Goal: Task Accomplishment & Management: Manage account settings

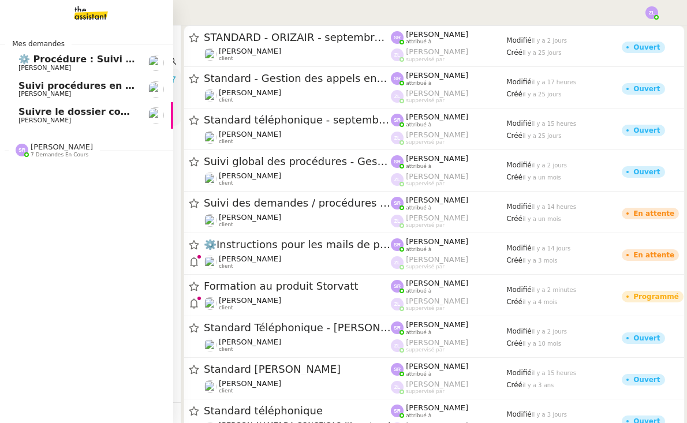
click at [39, 147] on span "[PERSON_NAME]" at bounding box center [62, 147] width 62 height 9
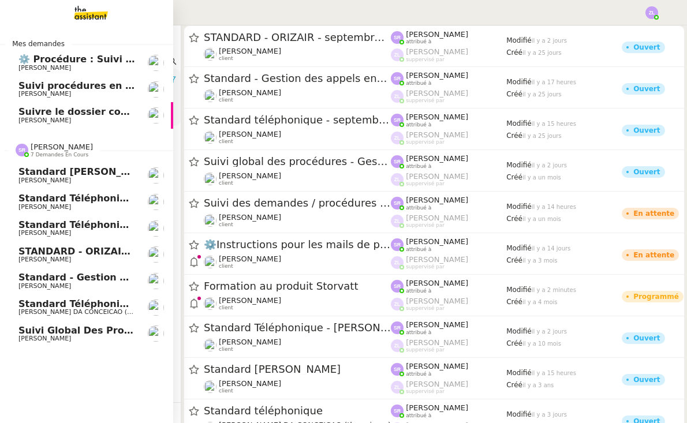
click at [64, 229] on span "[PERSON_NAME]" at bounding box center [44, 233] width 53 height 8
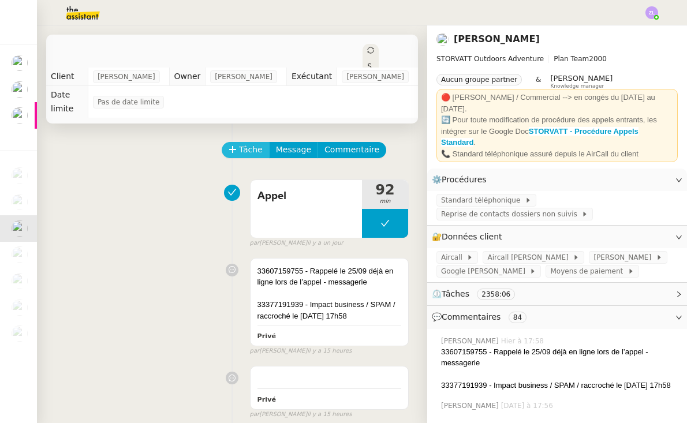
click at [245, 150] on span "Tâche" at bounding box center [251, 149] width 24 height 13
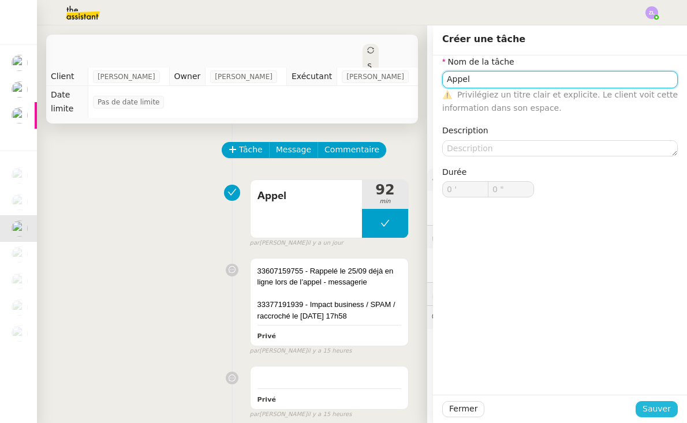
type input "Appel"
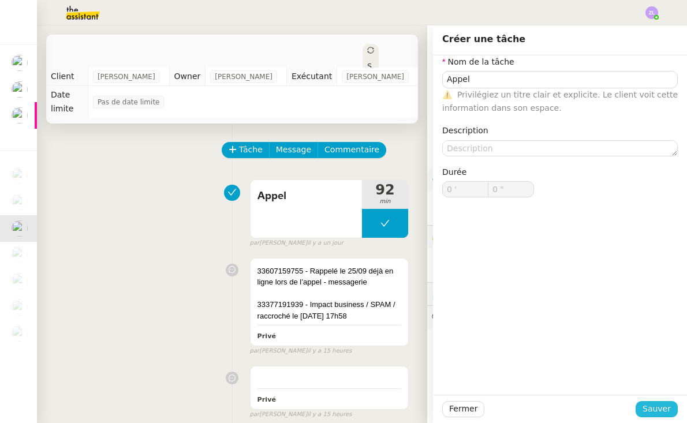
click at [664, 409] on span "Sauver" at bounding box center [657, 408] width 28 height 13
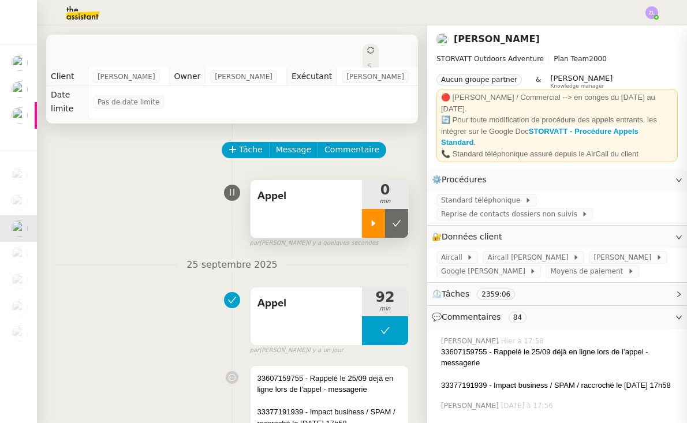
click at [370, 219] on icon at bounding box center [373, 223] width 9 height 9
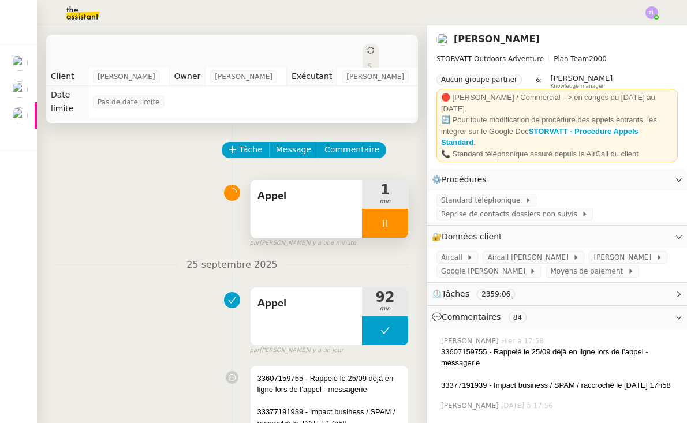
click at [341, 150] on span "Commentaire" at bounding box center [352, 149] width 55 height 13
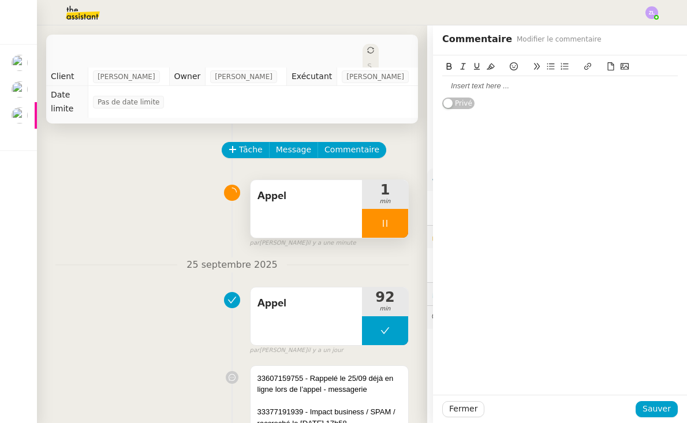
click at [449, 88] on div at bounding box center [560, 86] width 236 height 10
click at [662, 405] on span "Sauver" at bounding box center [657, 408] width 28 height 13
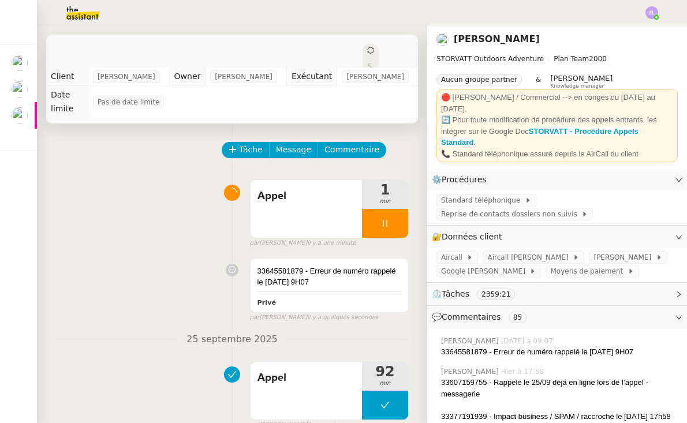
click at [369, 227] on div at bounding box center [385, 223] width 46 height 29
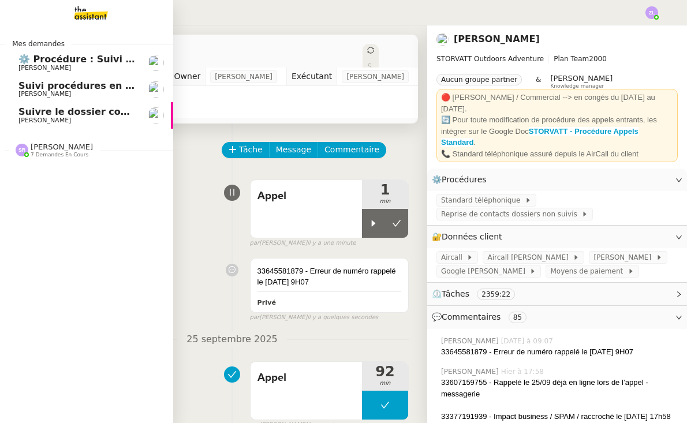
click at [39, 88] on span "Suivi procédures en cours de Réma (global)" at bounding box center [131, 85] width 227 height 11
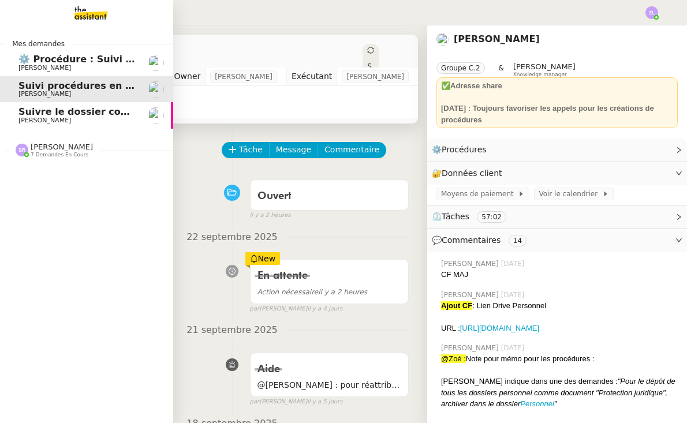
click at [56, 113] on span "Suivre le dossier comptable de Party'z" at bounding box center [118, 111] width 200 height 11
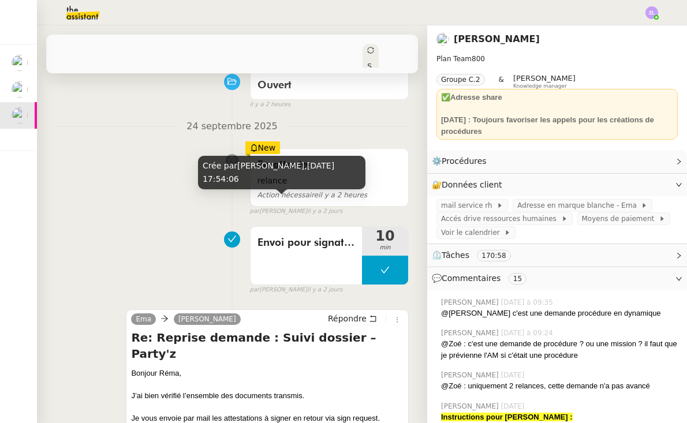
scroll to position [195, 0]
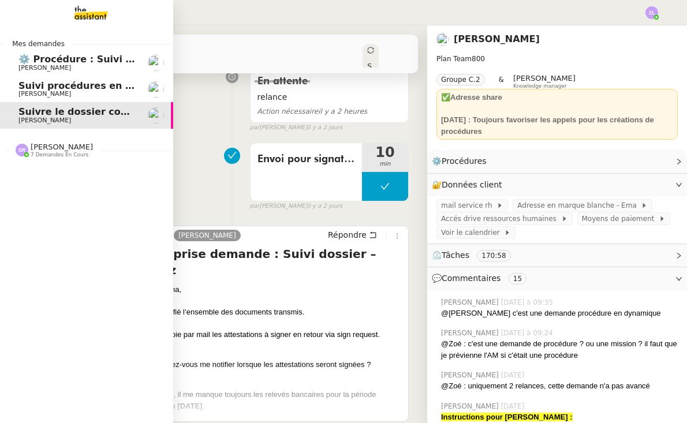
click at [49, 152] on span "7 demandes en cours" at bounding box center [60, 155] width 58 height 6
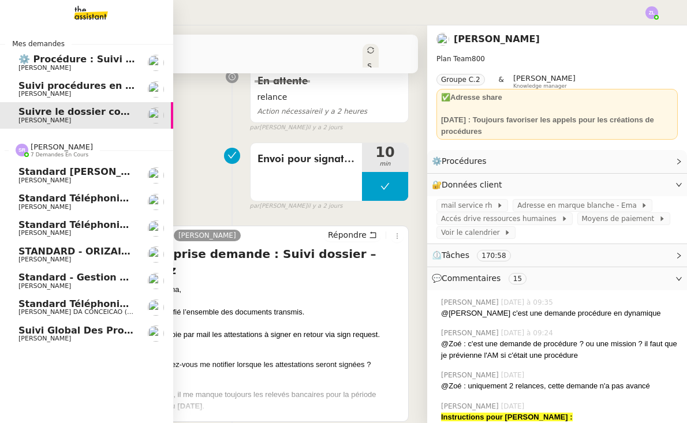
click at [91, 226] on span "Standard téléphonique - septembre 2025" at bounding box center [126, 224] width 217 height 11
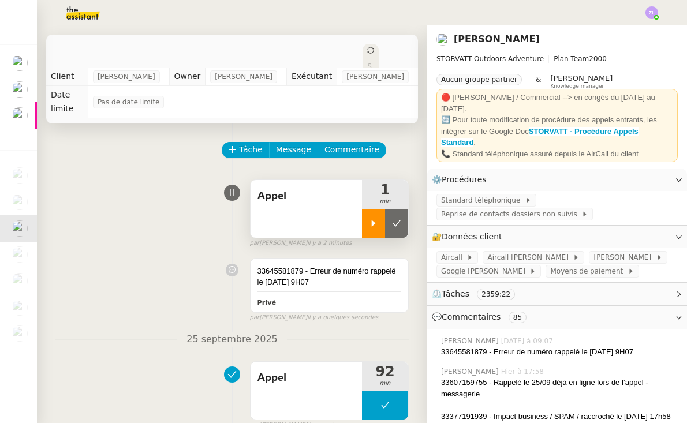
click at [375, 223] on icon at bounding box center [374, 223] width 4 height 6
click at [372, 220] on div at bounding box center [385, 223] width 46 height 29
click at [377, 225] on icon at bounding box center [373, 223] width 9 height 9
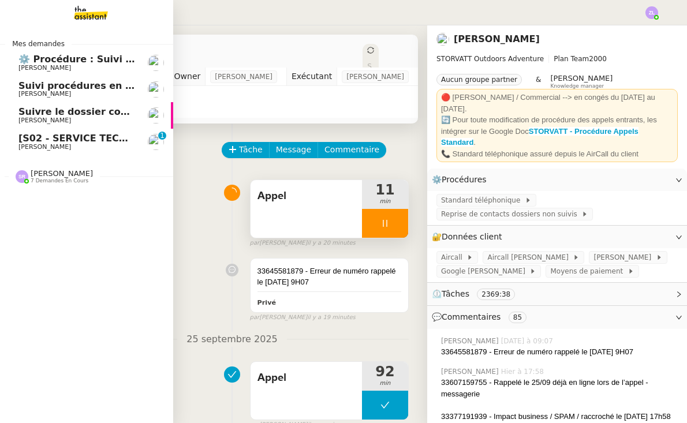
click at [64, 136] on span "[S02 - SERVICE TECH. - 05 79 98 01 25] Message vocal (19s) de +33 7 87 96 44 34" at bounding box center [231, 138] width 426 height 11
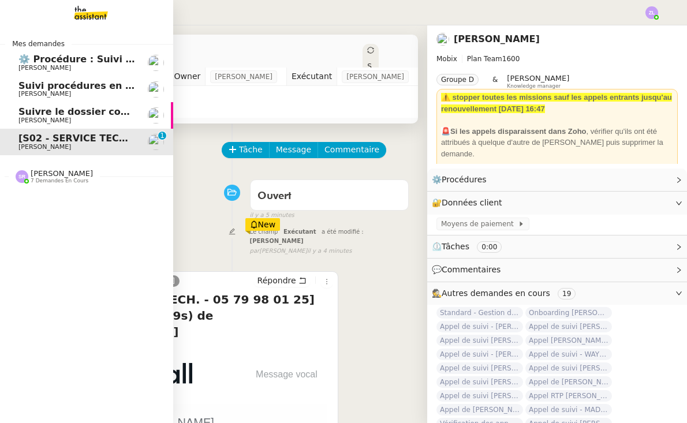
click at [93, 182] on div "Stéphanie Rakotosalama 7 demandes en cours" at bounding box center [86, 171] width 173 height 33
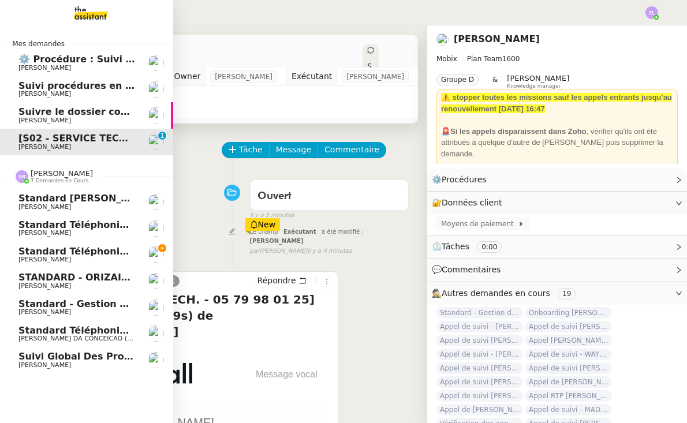
click at [100, 256] on span "[PERSON_NAME]" at bounding box center [76, 259] width 117 height 7
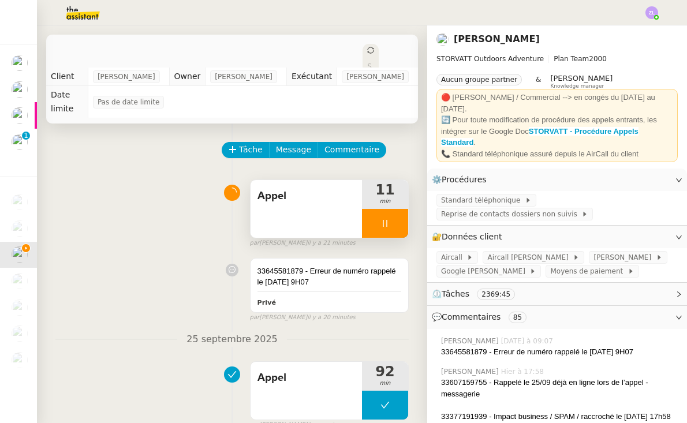
click at [375, 221] on div at bounding box center [385, 223] width 46 height 29
click at [390, 222] on button at bounding box center [396, 223] width 23 height 29
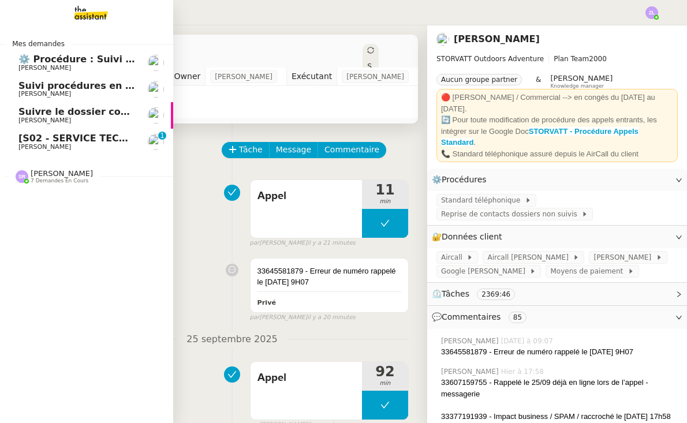
click at [59, 107] on span "Suivre le dossier comptable de Party'z" at bounding box center [118, 111] width 200 height 11
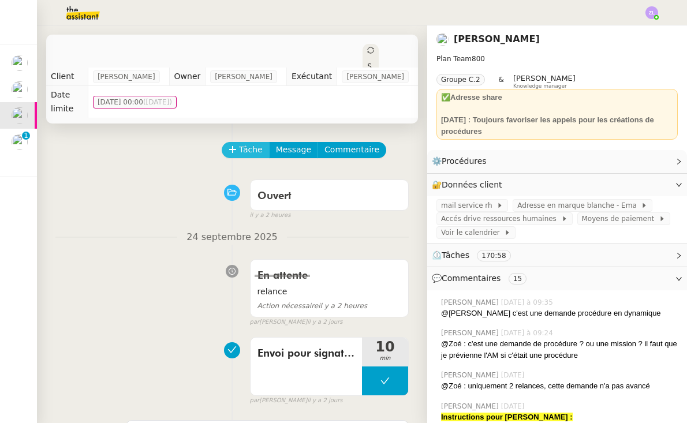
click at [240, 143] on span "Tâche" at bounding box center [251, 149] width 24 height 13
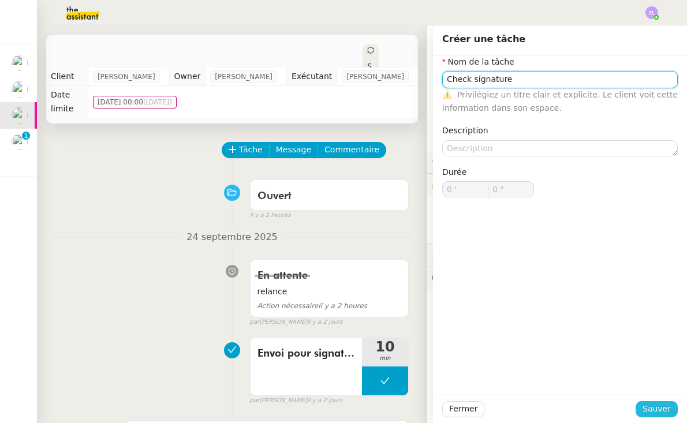
type input "Check signature"
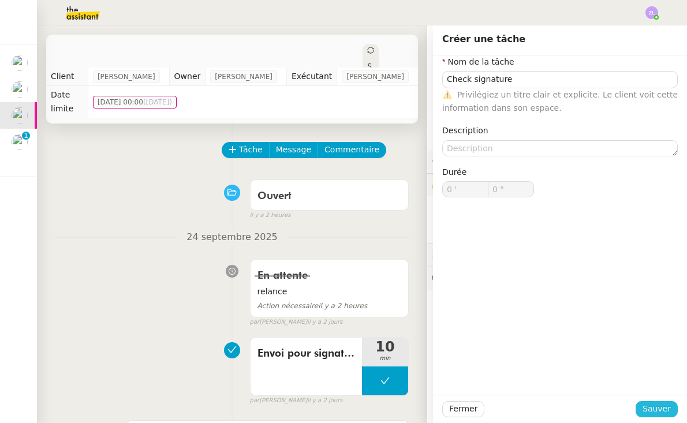
click at [657, 407] on span "Sauver" at bounding box center [657, 408] width 28 height 13
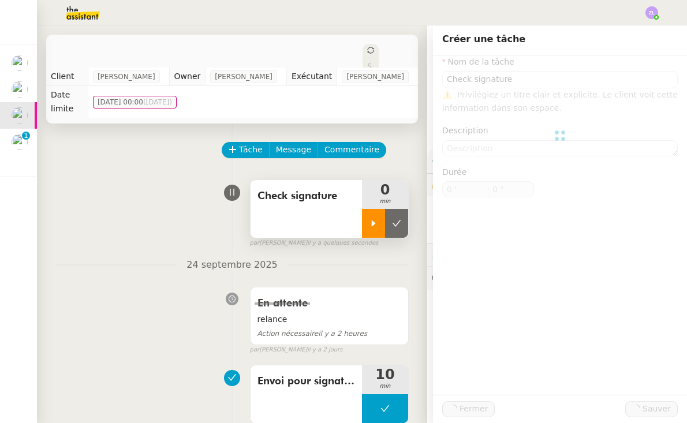
click at [369, 219] on icon at bounding box center [373, 223] width 9 height 9
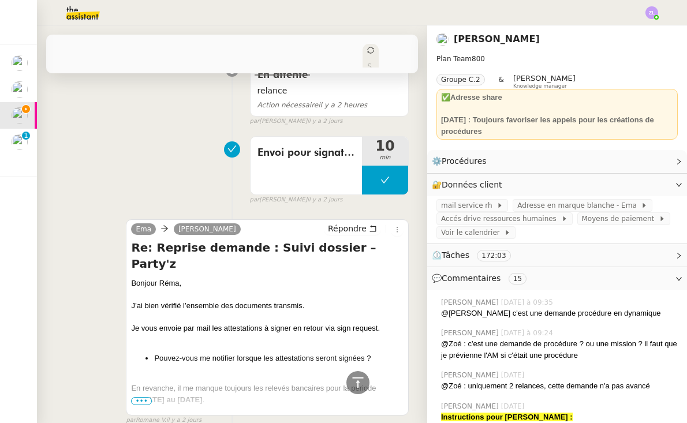
scroll to position [242, 0]
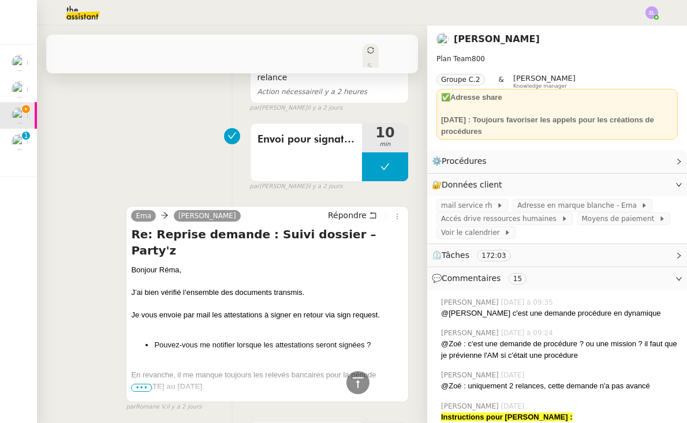
click at [139, 384] on span "•••" at bounding box center [141, 388] width 21 height 8
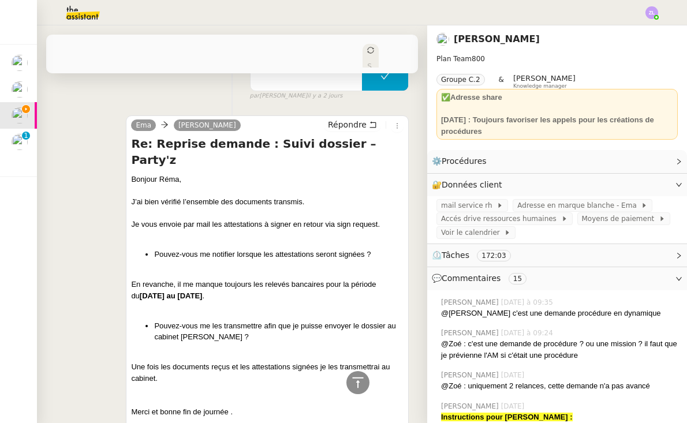
scroll to position [333, 0]
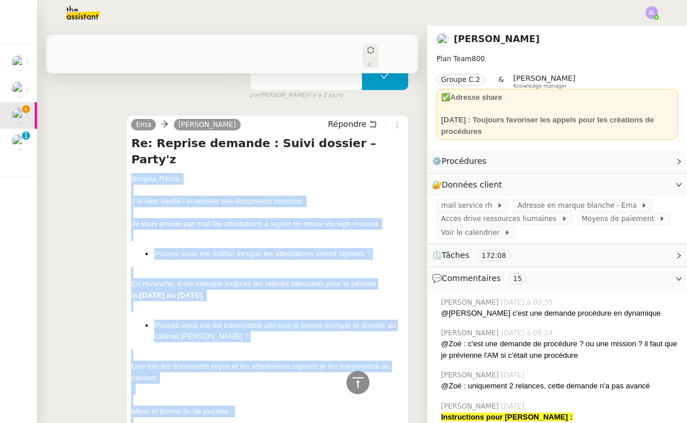
drag, startPoint x: 161, startPoint y: 396, endPoint x: 134, endPoint y: 142, distance: 255.5
click at [134, 142] on div "Re: Reprise demande : Suivi dossier – Party'z Bonjour Réma, J’ai bien vérifié l…" at bounding box center [267, 371] width 273 height 473
copy div "Bonjour Réma, J’ai bien vérifié l’ensemble des documents transmis. Je vous envo…"
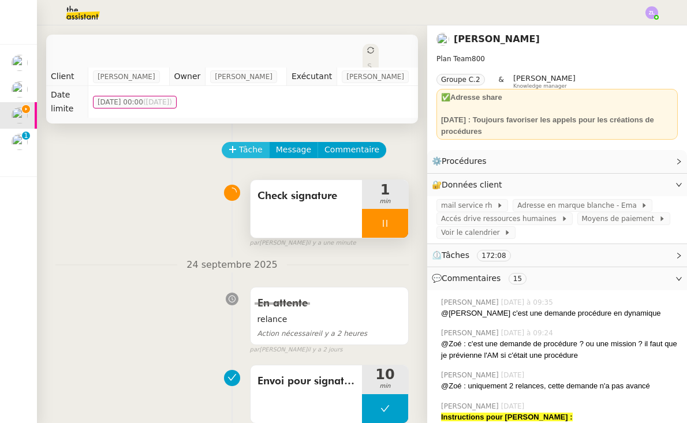
scroll to position [0, 0]
click at [243, 142] on button "Tâche" at bounding box center [246, 150] width 48 height 16
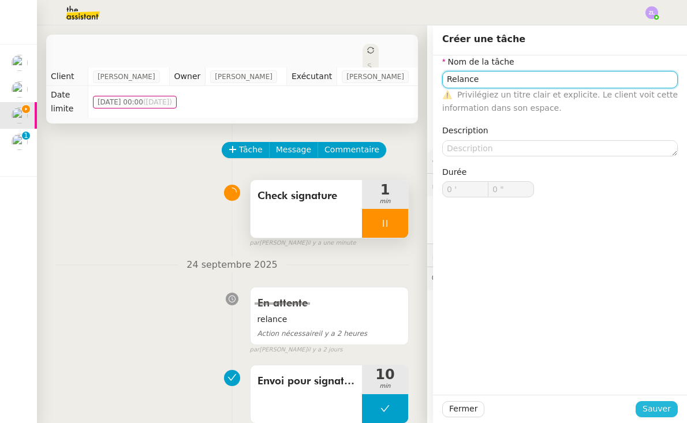
type input "Relance"
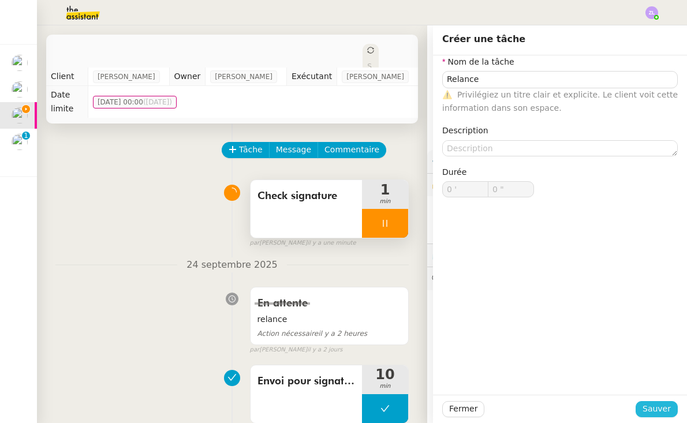
click at [659, 405] on span "Sauver" at bounding box center [657, 408] width 28 height 13
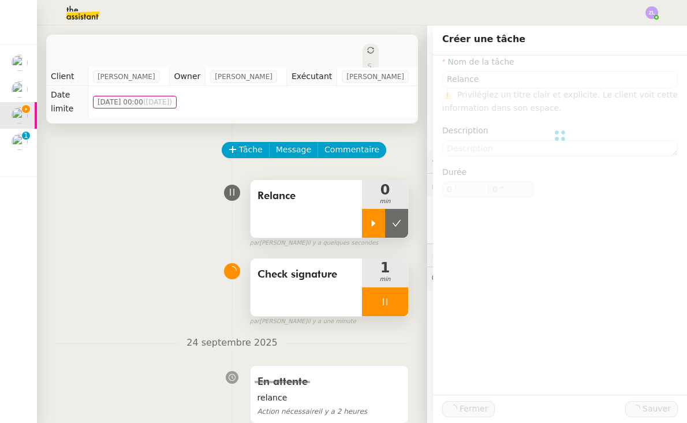
click at [376, 219] on icon at bounding box center [373, 223] width 9 height 9
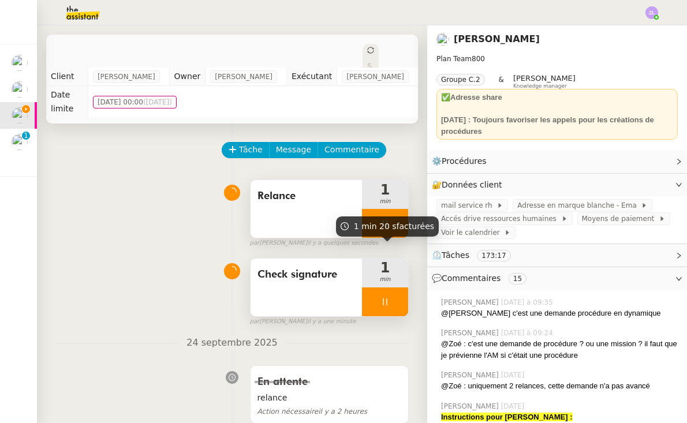
click at [372, 292] on div at bounding box center [385, 302] width 46 height 29
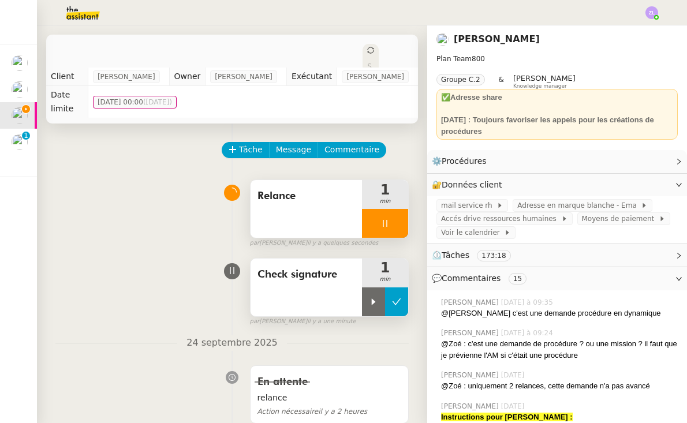
click at [396, 299] on icon at bounding box center [397, 302] width 9 height 6
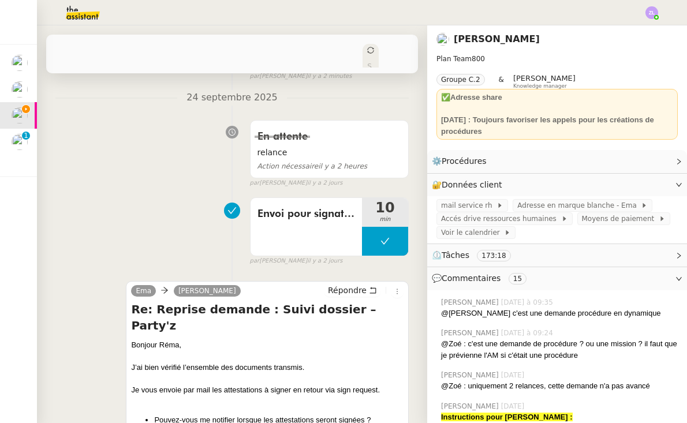
scroll to position [188, 0]
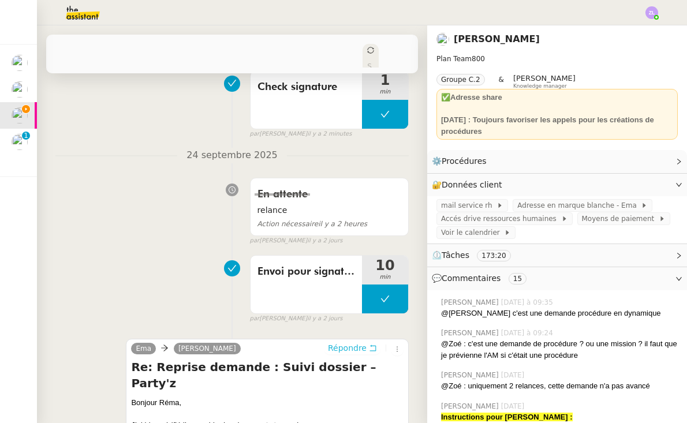
click at [353, 342] on span "Répondre" at bounding box center [347, 348] width 39 height 12
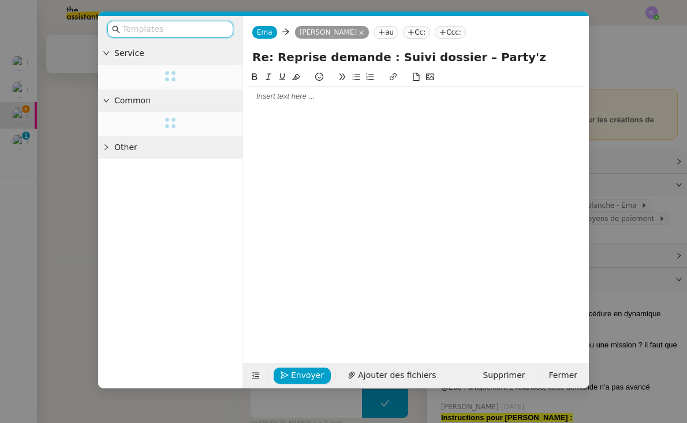
click at [286, 107] on div at bounding box center [416, 207] width 337 height 275
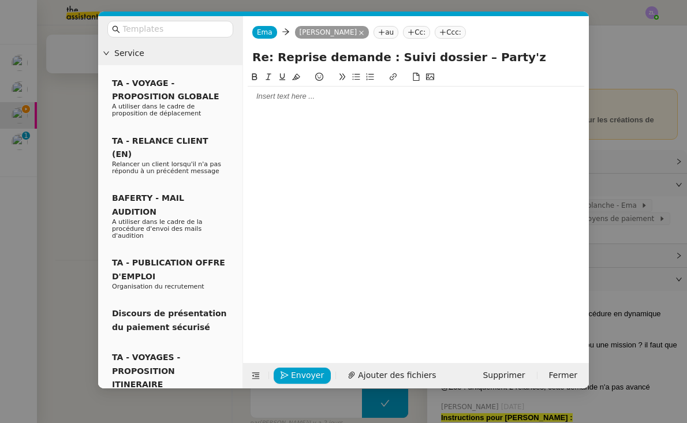
click at [282, 93] on div at bounding box center [416, 96] width 337 height 10
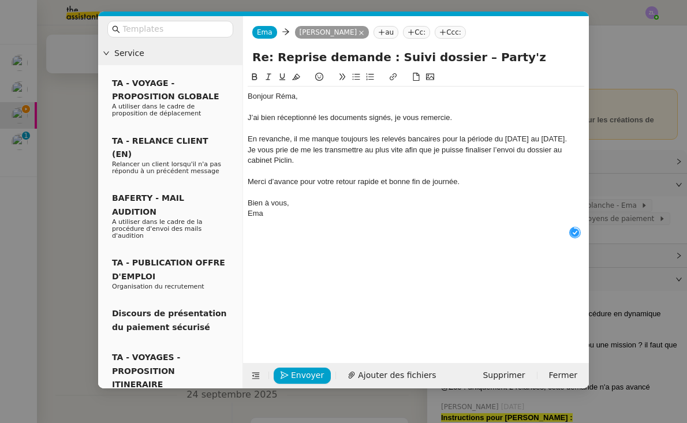
click at [294, 144] on div "En revanche, il me manque toujours les relevés bancaires pour la période du 17/…" at bounding box center [416, 139] width 337 height 10
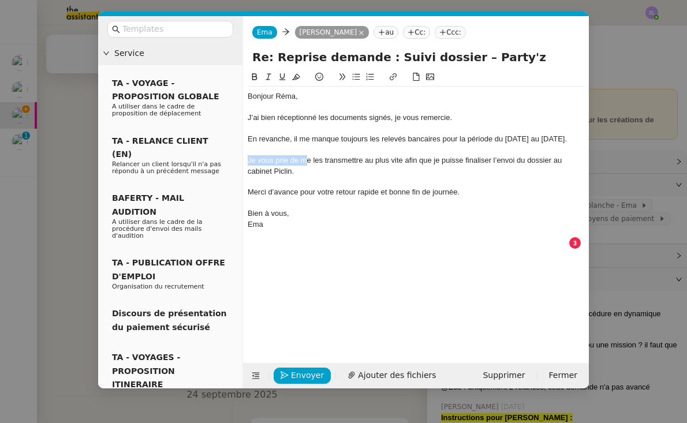
drag, startPoint x: 305, startPoint y: 169, endPoint x: 225, endPoint y: 169, distance: 80.8
click at [225, 169] on nz-layout "Service TA - VOYAGE - PROPOSITION GLOBALE A utiliser dans le cadre de propositi…" at bounding box center [343, 202] width 491 height 372
click at [353, 78] on icon at bounding box center [357, 77] width 8 height 6
click at [333, 177] on li "Pouvez-vous me les transmettre au plus vite afin que je puisse finaliser l’envo…" at bounding box center [422, 165] width 326 height 21
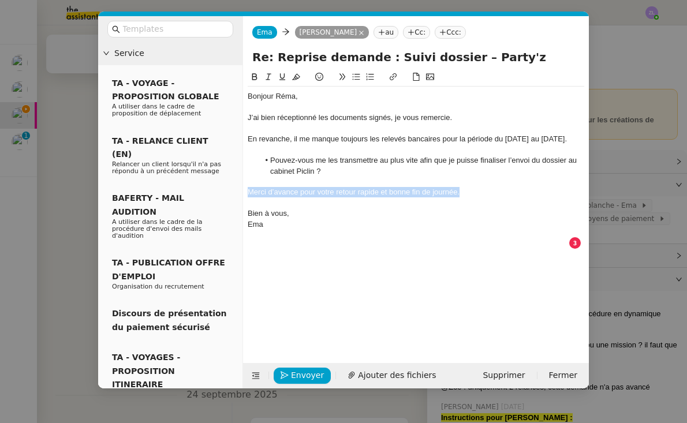
drag, startPoint x: 463, startPoint y: 202, endPoint x: 238, endPoint y: 196, distance: 225.3
click at [238, 196] on nz-layout "Service TA - VOYAGE - PROPOSITION GLOBALE A utiliser dans le cadre de propositi…" at bounding box center [343, 202] width 491 height 372
click at [294, 219] on div "Bien à vous," at bounding box center [416, 213] width 337 height 10
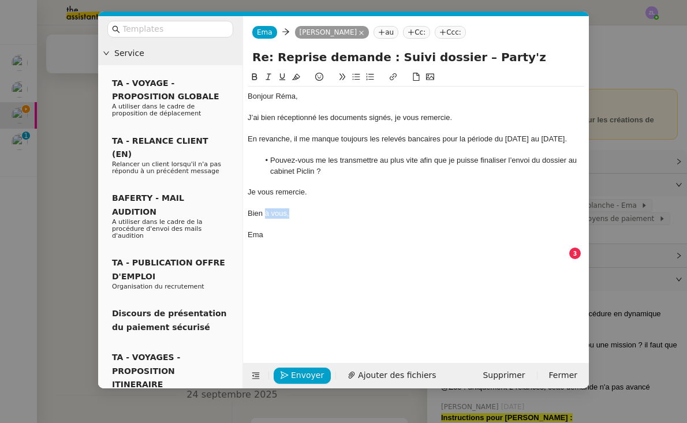
drag, startPoint x: 295, startPoint y: 221, endPoint x: 264, endPoint y: 221, distance: 30.6
click at [264, 219] on div "Bien à vous," at bounding box center [416, 213] width 337 height 10
click at [315, 377] on span "Envoyer" at bounding box center [307, 375] width 33 height 13
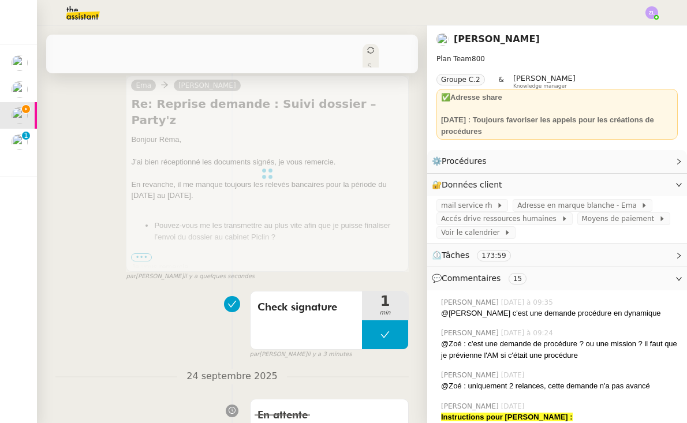
scroll to position [0, 0]
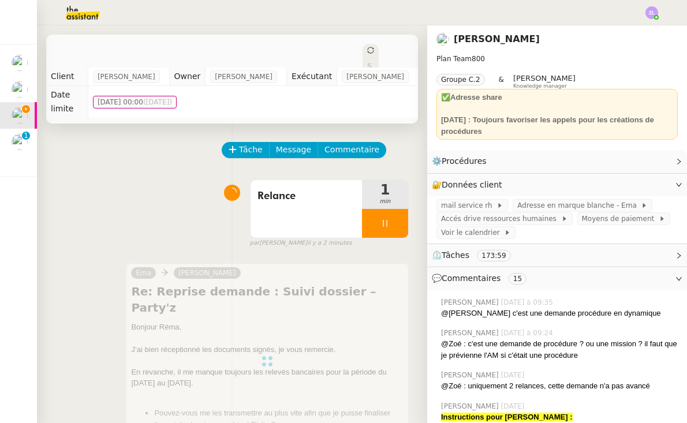
click at [375, 212] on div at bounding box center [385, 223] width 46 height 29
click at [397, 219] on icon at bounding box center [396, 223] width 9 height 9
click at [363, 57] on div "Statut" at bounding box center [371, 78] width 16 height 69
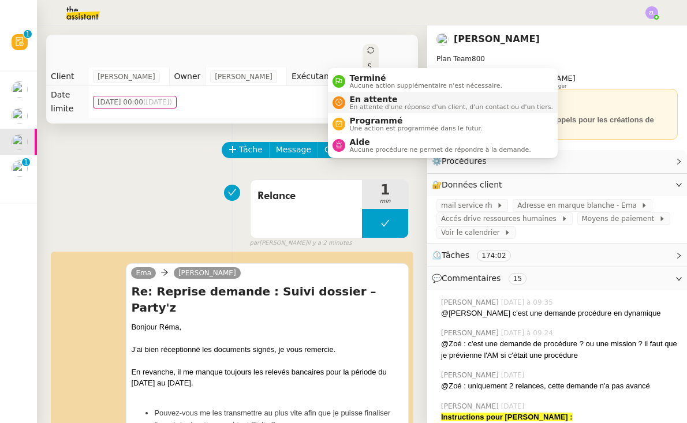
click at [361, 105] on span "En attente d'une réponse d'un client, d'un contact ou d'un tiers." at bounding box center [451, 107] width 203 height 6
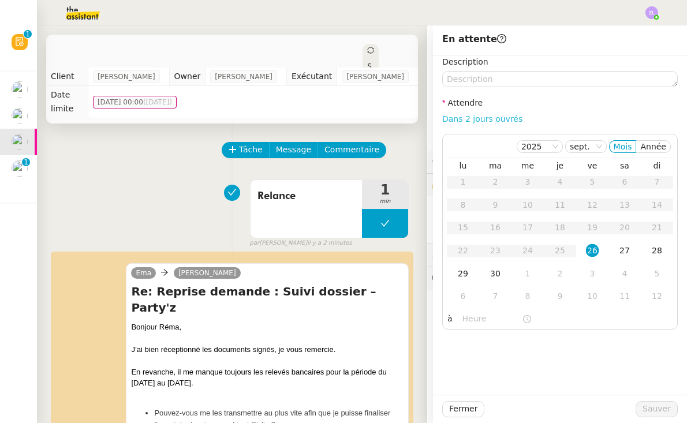
click at [494, 121] on link "Dans 2 jours ouvrés" at bounding box center [482, 118] width 80 height 9
type input "07:00"
click at [658, 412] on span "Sauver" at bounding box center [657, 408] width 28 height 13
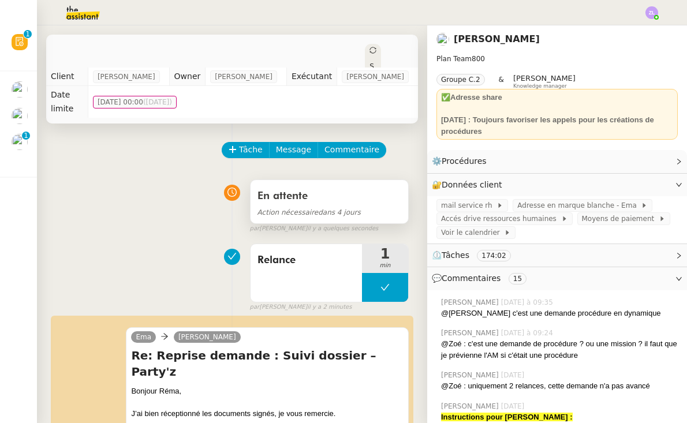
click at [269, 191] on span "En attente" at bounding box center [283, 196] width 50 height 10
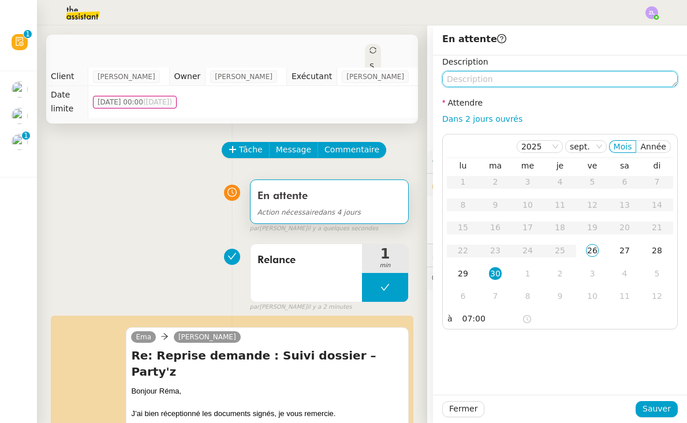
click at [461, 85] on textarea at bounding box center [560, 79] width 236 height 16
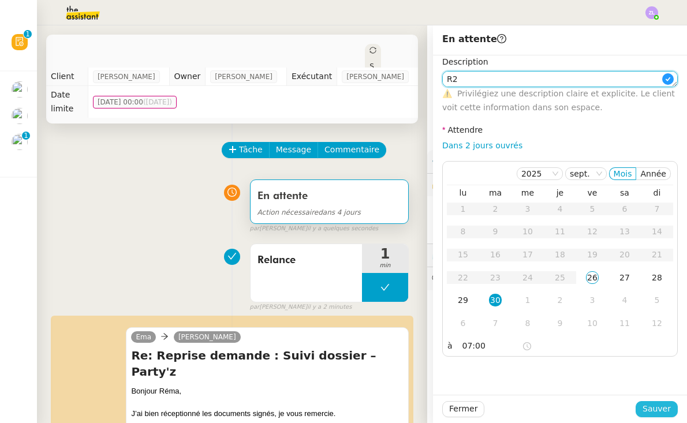
type textarea "R2"
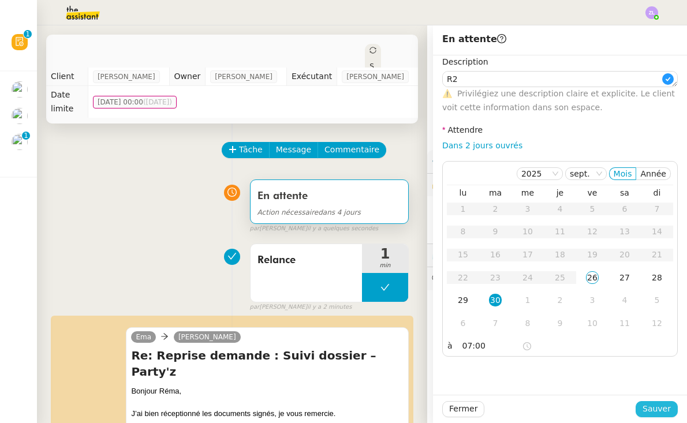
click at [655, 404] on span "Sauver" at bounding box center [657, 408] width 28 height 13
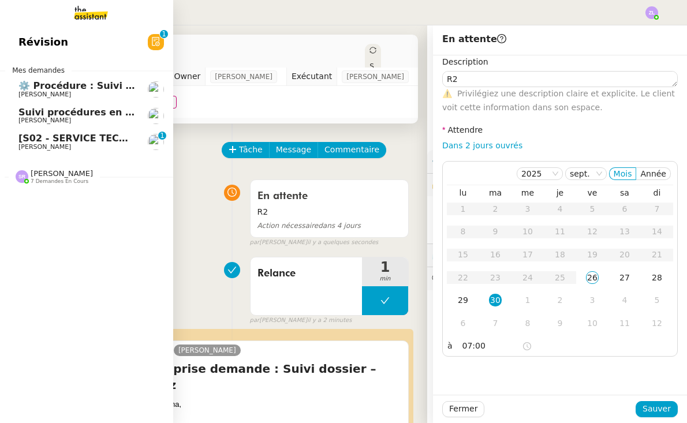
click at [62, 117] on span "[PERSON_NAME]" at bounding box center [44, 121] width 53 height 8
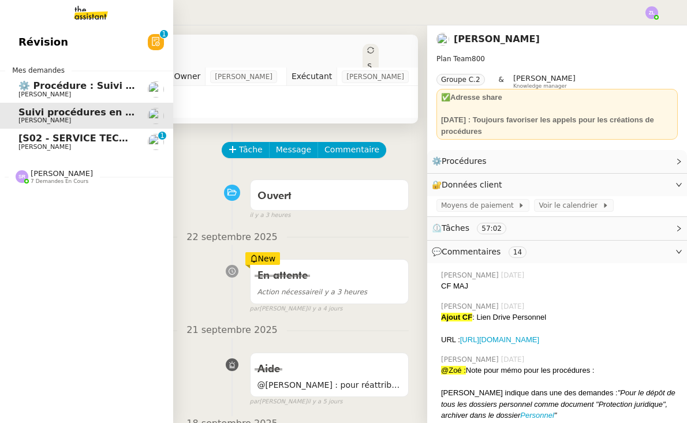
click at [77, 80] on span "⚙️ Procédure : Suivi des alternants - dynamique" at bounding box center [143, 85] width 251 height 11
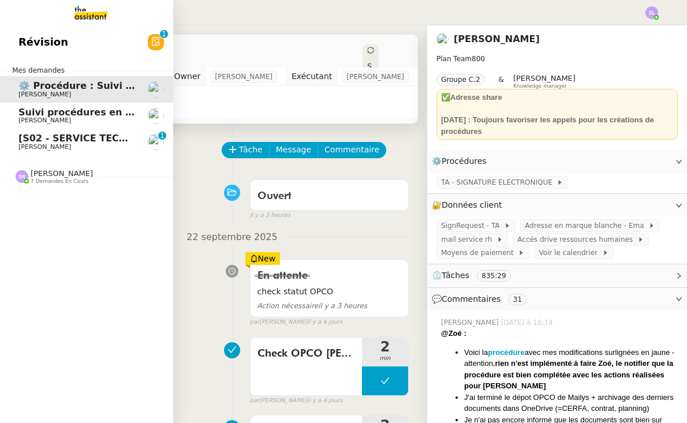
click at [37, 148] on span "[PERSON_NAME]" at bounding box center [44, 147] width 53 height 8
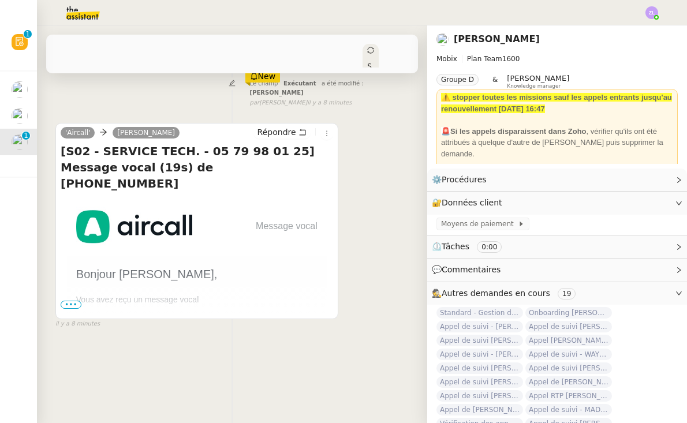
scroll to position [148, 0]
click at [78, 301] on span "•••" at bounding box center [71, 305] width 21 height 8
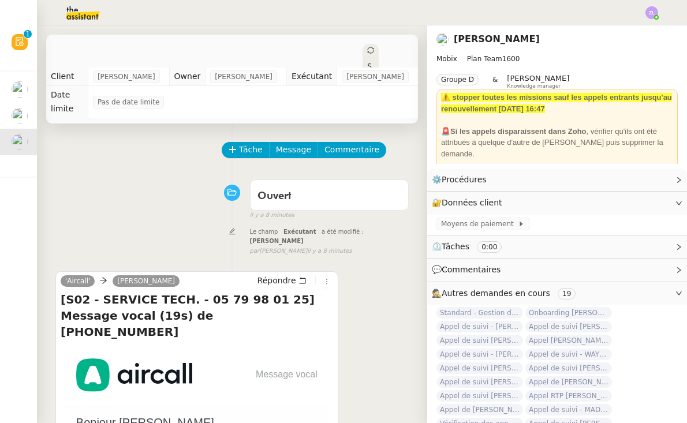
scroll to position [0, 0]
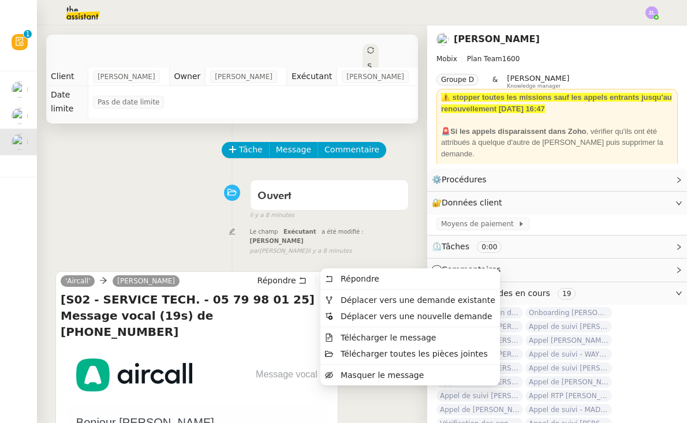
click at [327, 278] on icon at bounding box center [326, 281] width 7 height 7
click at [366, 304] on span "Déplacer vers une demande existante" at bounding box center [418, 300] width 155 height 9
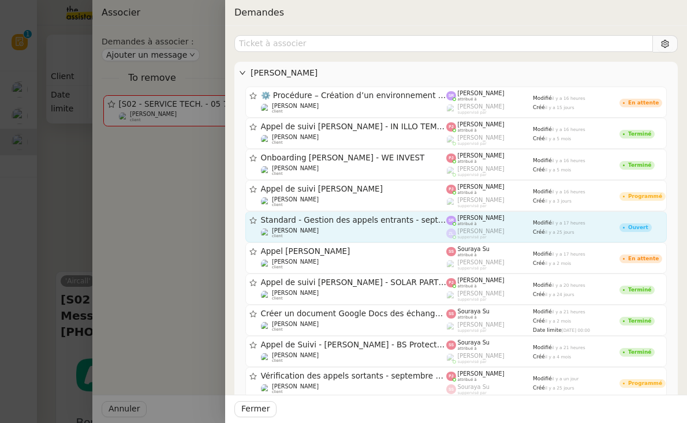
click at [327, 226] on div "Standard - Gestion des appels entrants - septembre 2025 Florian Parant client" at bounding box center [354, 226] width 186 height 23
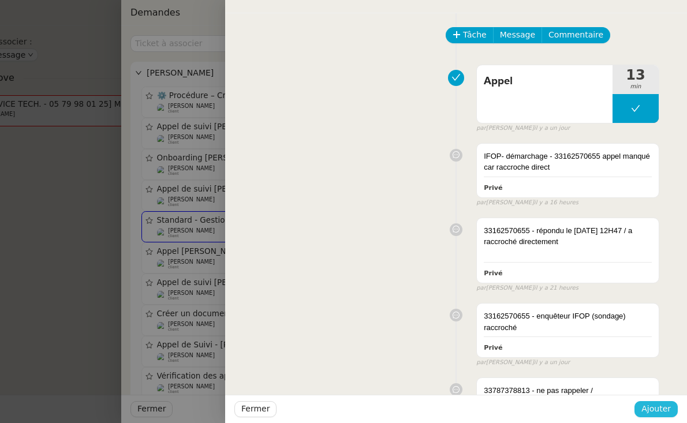
click at [664, 411] on span "Ajouter" at bounding box center [656, 408] width 29 height 13
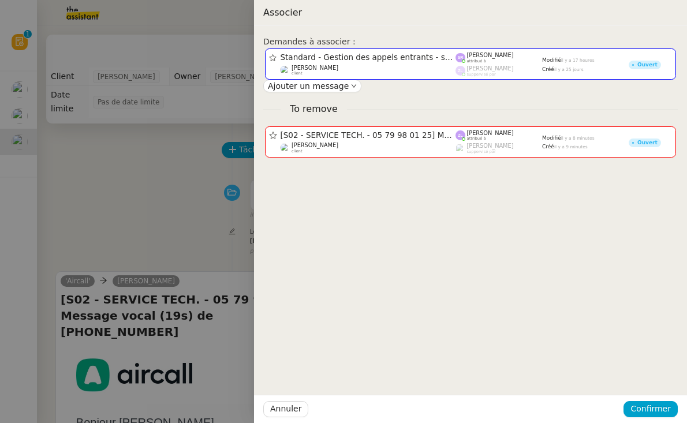
click at [640, 401] on div "Annuler Confirmer" at bounding box center [470, 409] width 433 height 28
click at [644, 416] on span "Confirmer" at bounding box center [651, 408] width 40 height 13
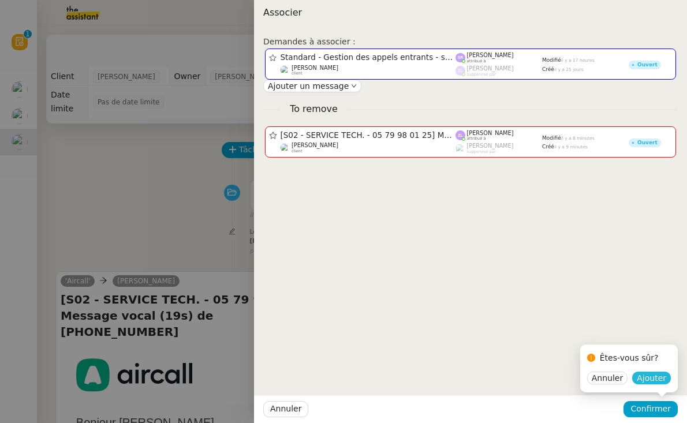
click at [661, 376] on span "Ajouter" at bounding box center [651, 378] width 29 height 12
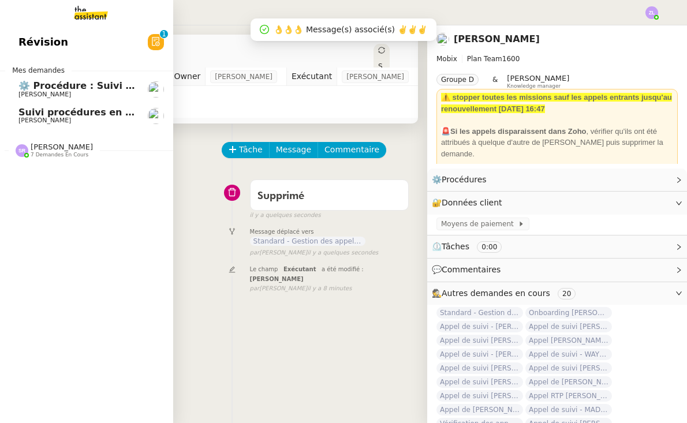
click at [56, 153] on span "7 demandes en cours" at bounding box center [60, 155] width 58 height 6
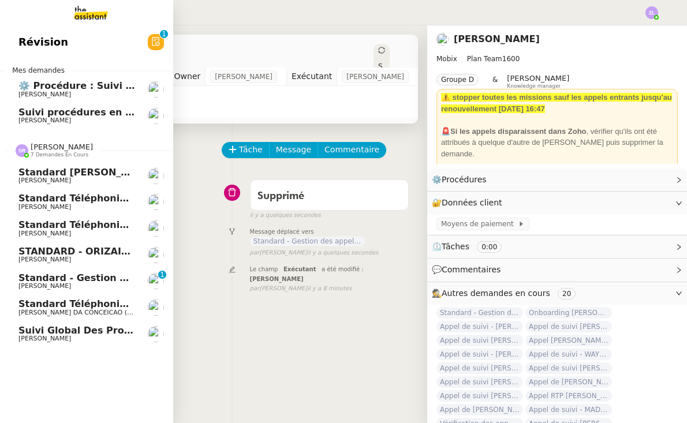
click at [91, 283] on span "[PERSON_NAME]" at bounding box center [76, 286] width 117 height 7
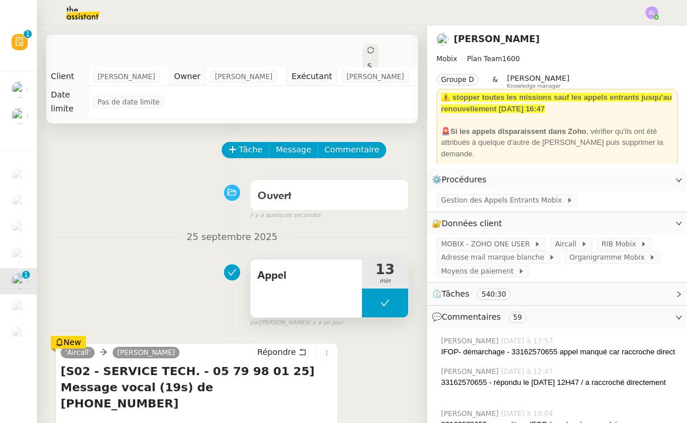
scroll to position [227, 0]
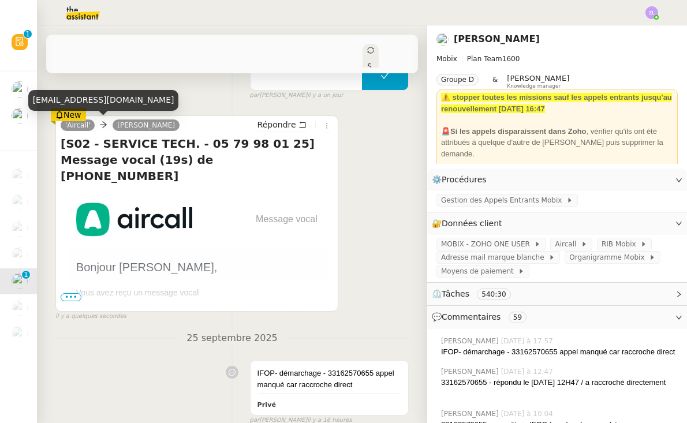
click at [61, 110] on div "noreply@notify.aircall.io" at bounding box center [103, 100] width 151 height 20
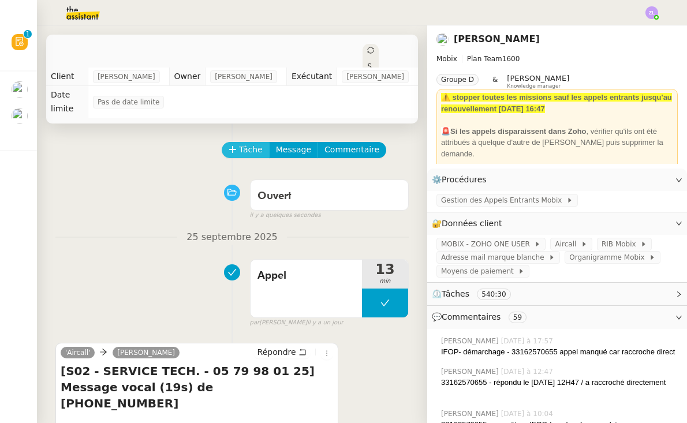
scroll to position [0, 0]
click at [237, 146] on button "Tâche" at bounding box center [246, 150] width 48 height 16
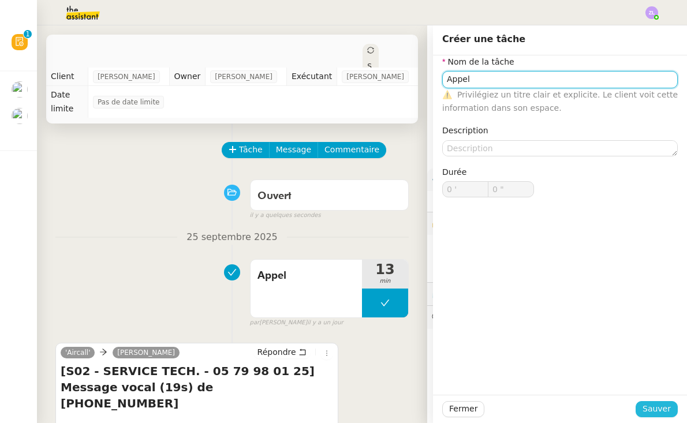
type input "Appel"
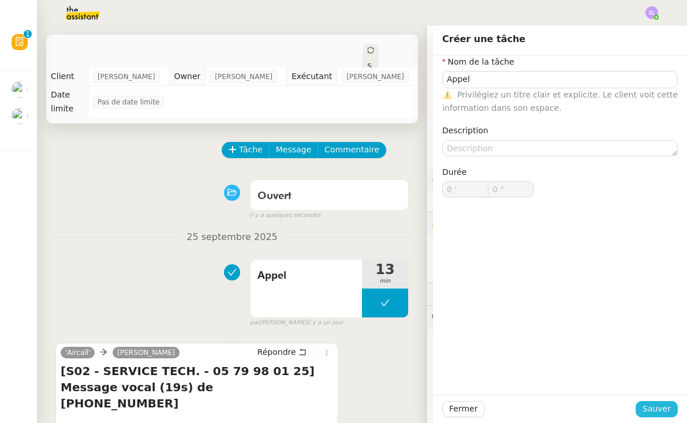
click at [659, 411] on span "Sauver" at bounding box center [657, 408] width 28 height 13
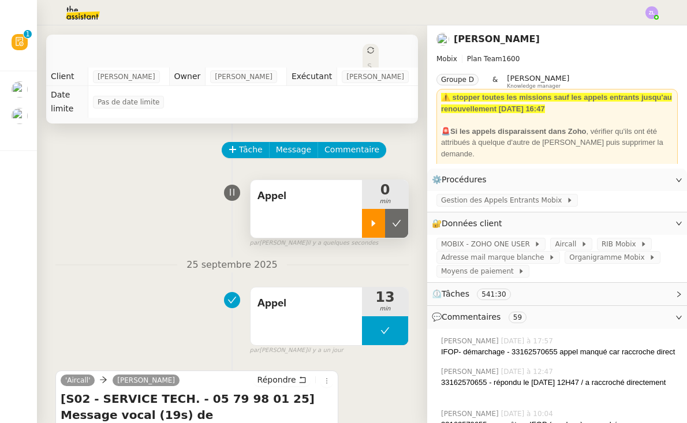
click at [372, 237] on div at bounding box center [373, 223] width 23 height 29
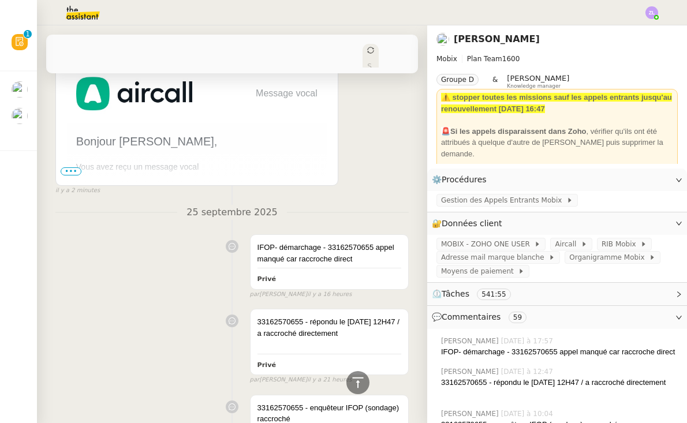
scroll to position [439, 0]
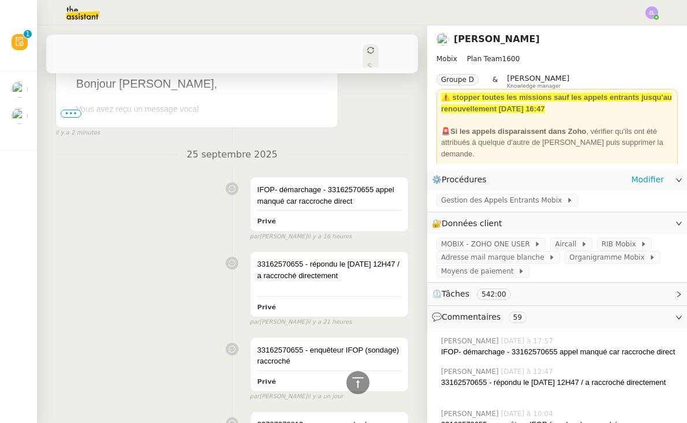
click at [469, 194] on div "Gestion des Appels Entrants Mobix" at bounding box center [557, 201] width 260 height 20
click at [472, 203] on span "Gestion des Appels Entrants Mobix" at bounding box center [503, 201] width 125 height 12
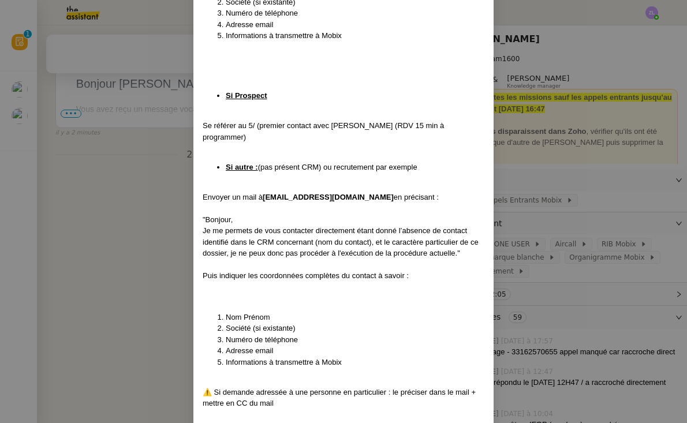
scroll to position [2632, 0]
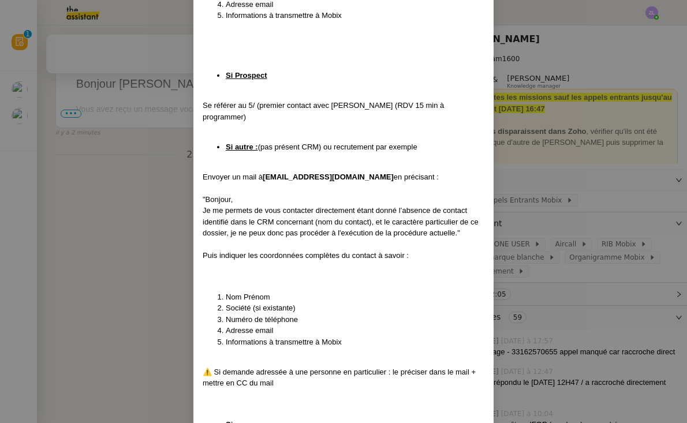
click at [118, 188] on nz-modal-container "Mise à jour le 25/09/2025 Contexte : Cette procédure définit les étapes à suivr…" at bounding box center [343, 211] width 687 height 423
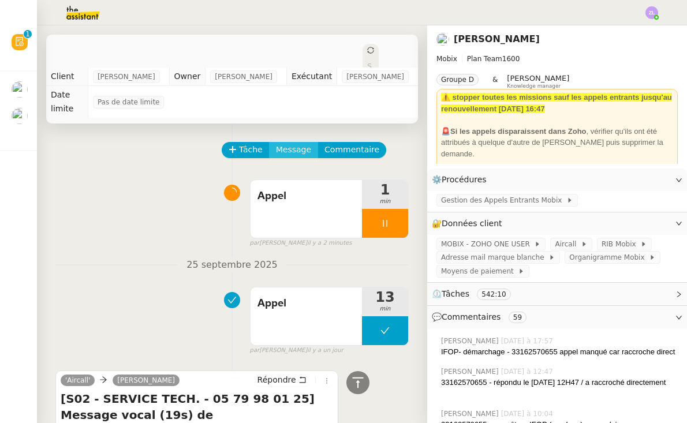
scroll to position [0, 0]
click at [309, 149] on button "Message" at bounding box center [293, 150] width 49 height 16
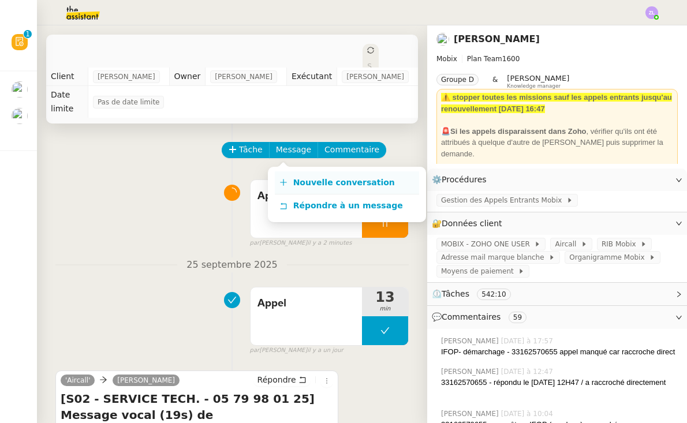
click at [308, 179] on span "Nouvelle conversation" at bounding box center [344, 182] width 102 height 9
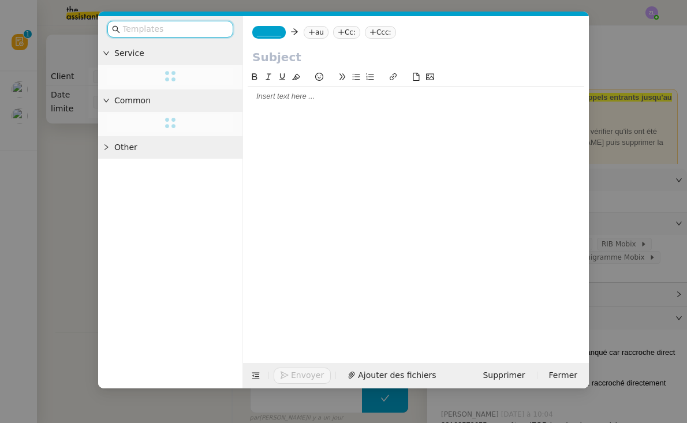
click at [279, 31] on span "_______" at bounding box center [269, 32] width 24 height 8
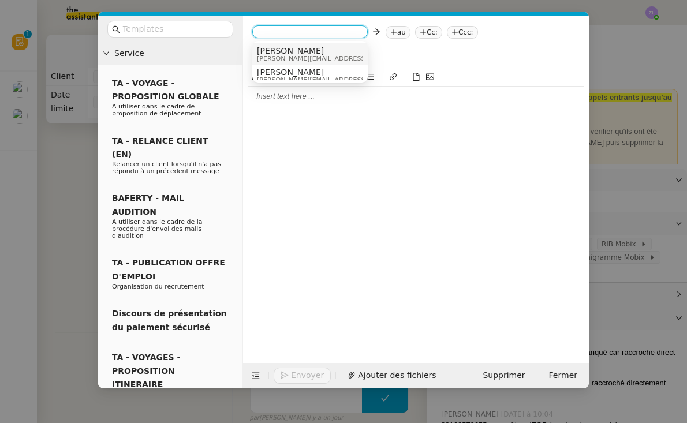
click at [293, 52] on span "Alex" at bounding box center [339, 50] width 164 height 9
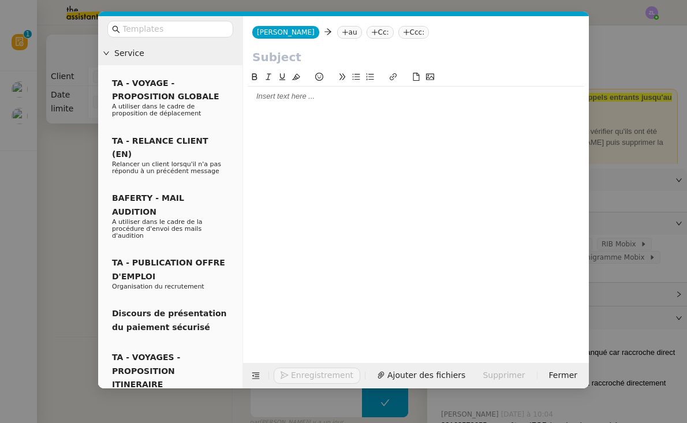
click at [337, 36] on nz-tag "au" at bounding box center [349, 32] width 25 height 13
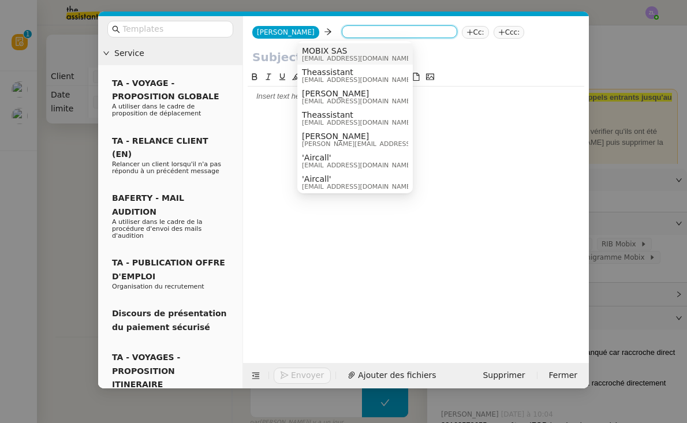
click at [323, 51] on span "MOBIX SAS" at bounding box center [357, 50] width 111 height 9
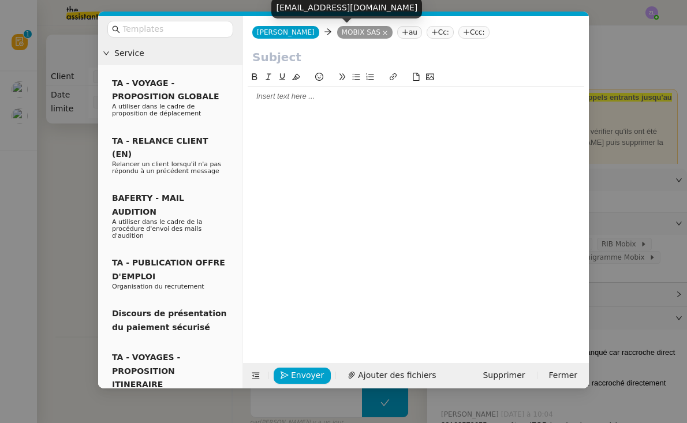
click at [382, 35] on icon at bounding box center [385, 33] width 6 height 6
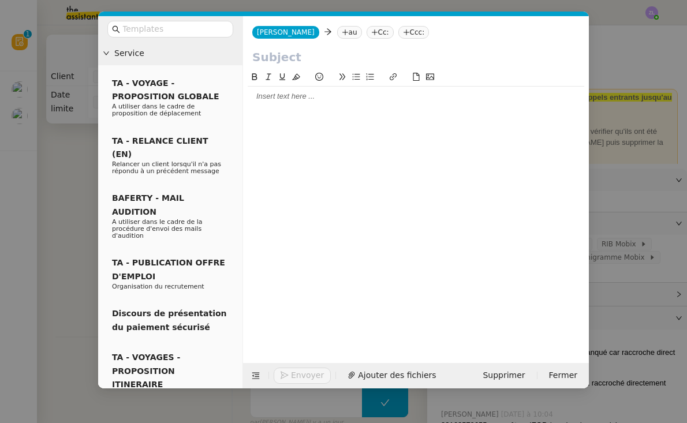
click at [337, 32] on nz-tag "au" at bounding box center [349, 32] width 25 height 13
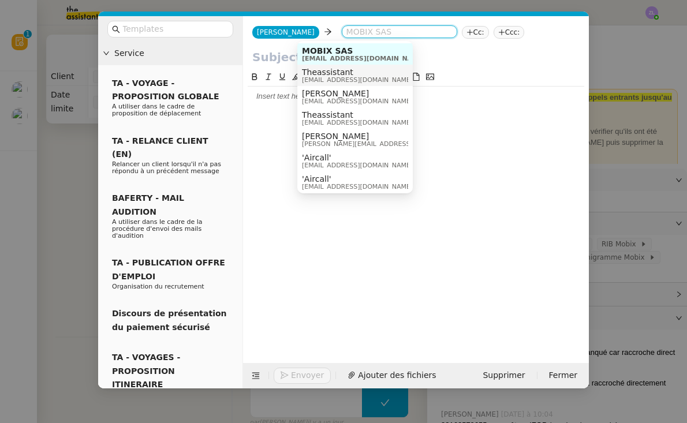
click at [325, 70] on span "Theassistant" at bounding box center [357, 72] width 111 height 9
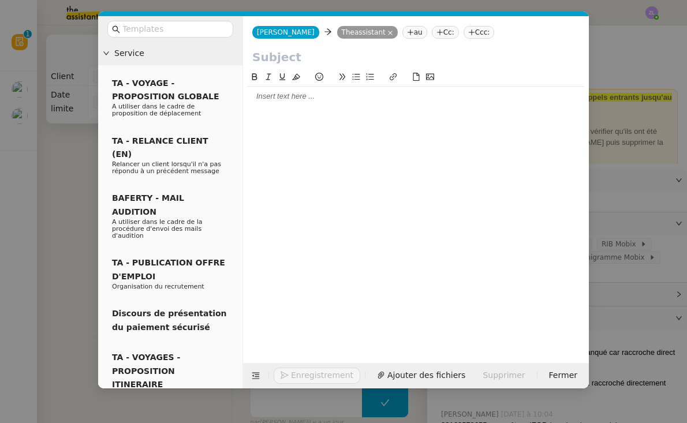
click at [432, 31] on nz-tag "Cc:" at bounding box center [445, 32] width 27 height 13
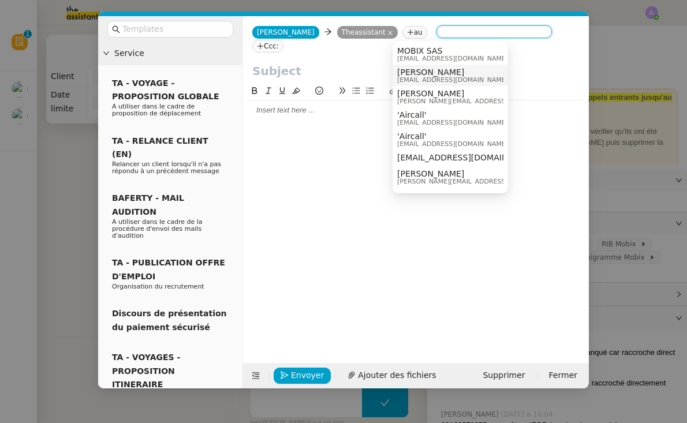
click at [438, 79] on span "commercial@mobix.fr" at bounding box center [452, 80] width 111 height 6
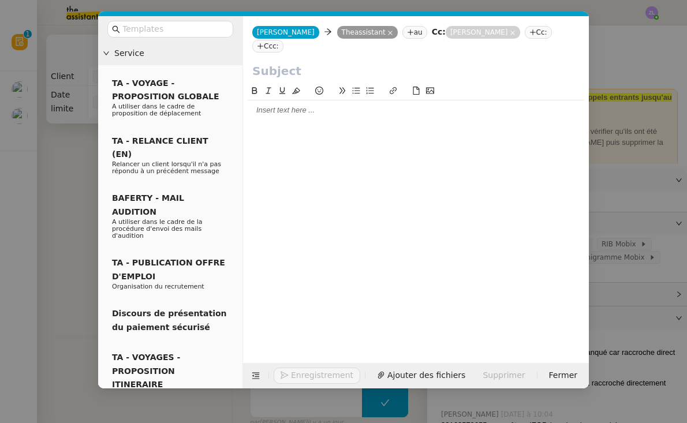
click at [295, 62] on input "text" at bounding box center [415, 70] width 327 height 17
click at [208, 31] on input "text" at bounding box center [174, 29] width 104 height 13
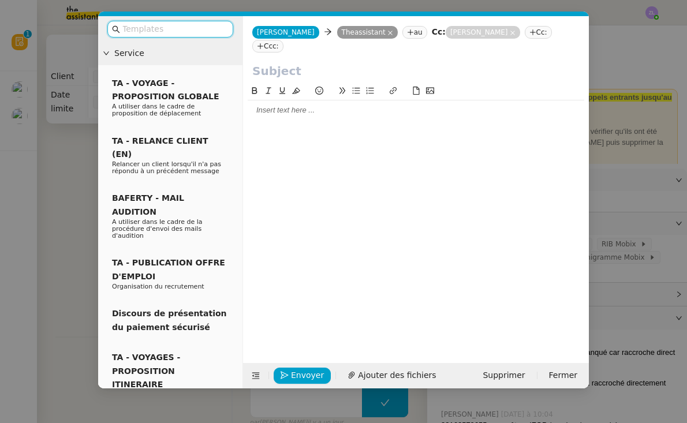
click at [272, 68] on div at bounding box center [416, 73] width 346 height 22
click at [270, 62] on input "text" at bounding box center [415, 70] width 327 height 17
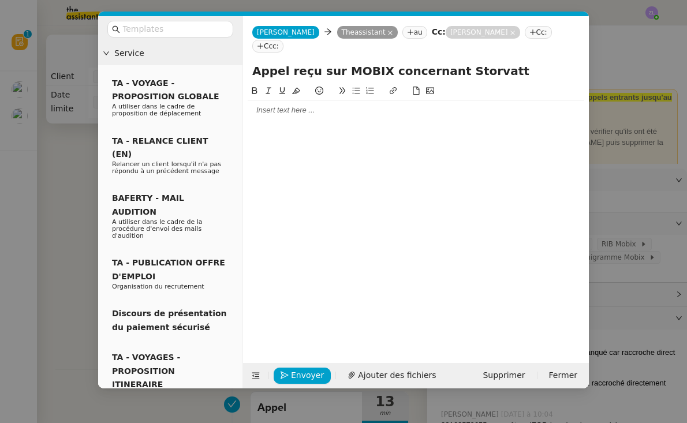
type input "Appel reçu sur MOBIX concernant Storvatt"
click at [255, 84] on button at bounding box center [255, 90] width 14 height 13
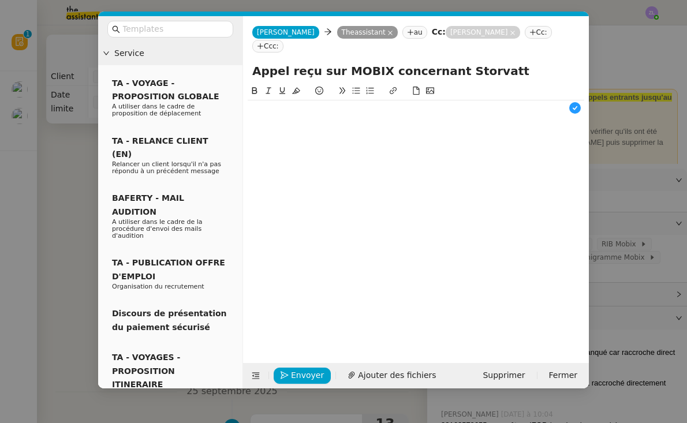
click at [611, 274] on nz-modal-container "Service TA - VOYAGE - PROPOSITION GLOBALE A utiliser dans le cadre de propositi…" at bounding box center [343, 211] width 687 height 423
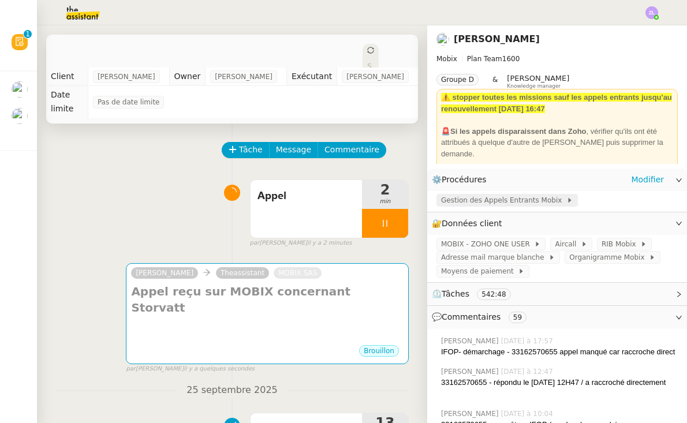
click at [521, 205] on span "Gestion des Appels Entrants Mobix" at bounding box center [503, 201] width 125 height 12
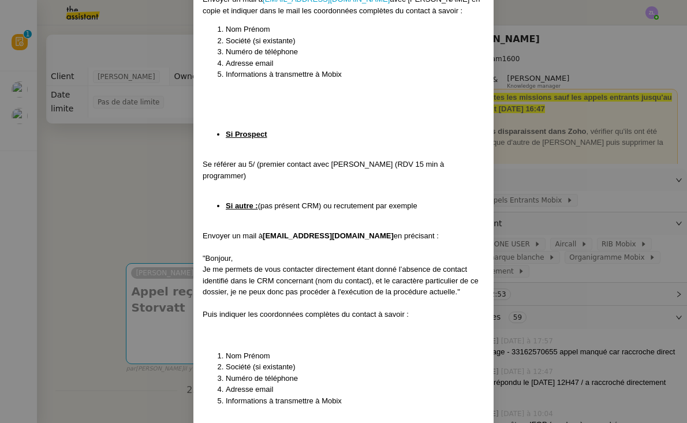
scroll to position [2626, 0]
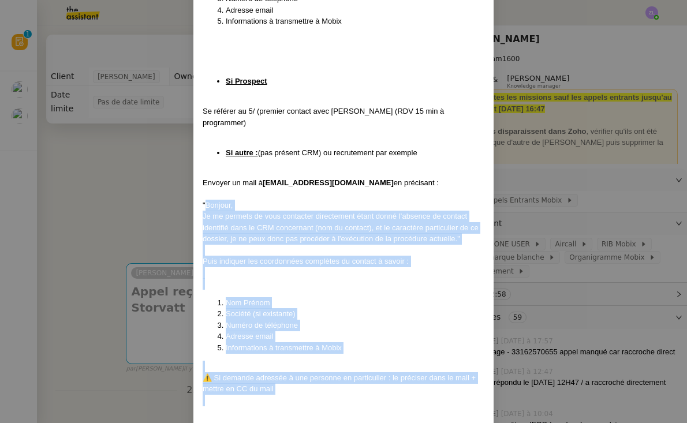
drag, startPoint x: 207, startPoint y: 134, endPoint x: 289, endPoint y: 329, distance: 211.2
copy div "Bonjour, Je me permets de vous contacter directement étant donné l’absence de c…"
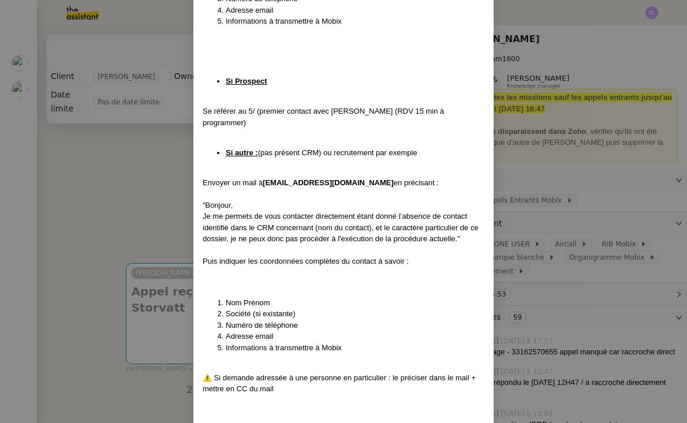
click at [41, 392] on nz-modal-container "Mise à jour le 25/09/2025 Contexte : Cette procédure définit les étapes à suivr…" at bounding box center [343, 211] width 687 height 423
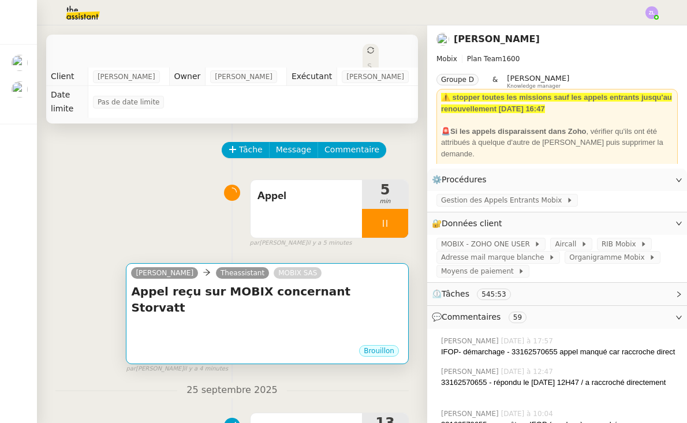
click at [280, 322] on div at bounding box center [267, 328] width 273 height 12
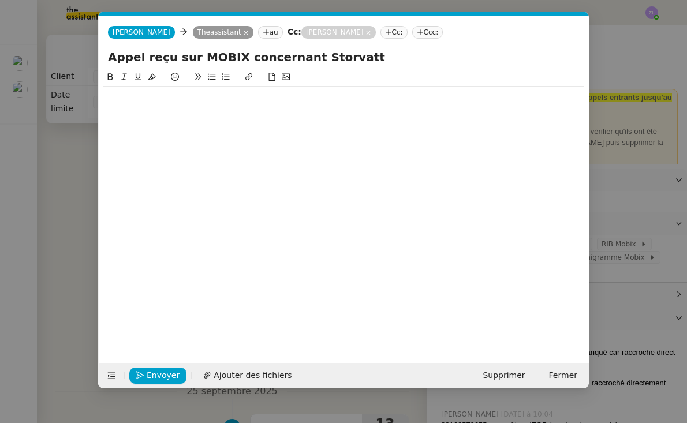
scroll to position [0, 25]
click at [508, 379] on span "Supprimer" at bounding box center [504, 375] width 42 height 13
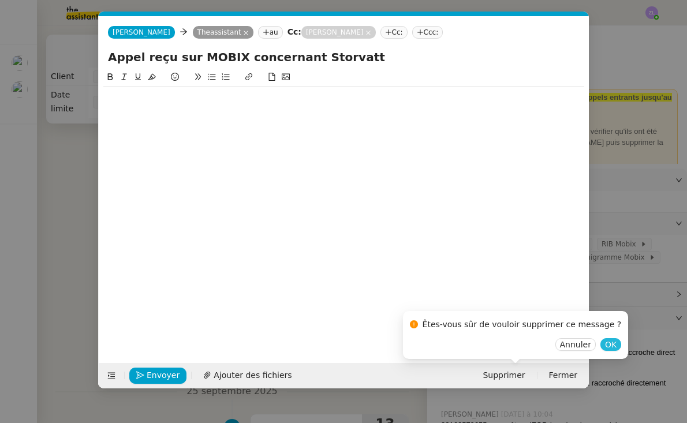
click at [605, 342] on span "OK" at bounding box center [611, 345] width 12 height 12
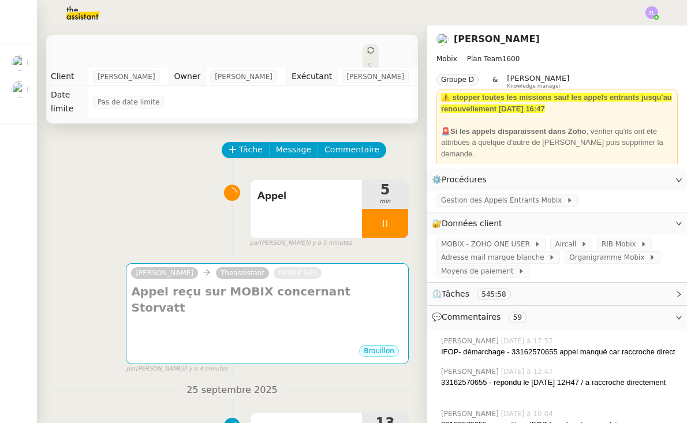
click at [92, 222] on div "Appel 5 min false par Zoé L. il y a 5 minutes" at bounding box center [231, 211] width 353 height 74
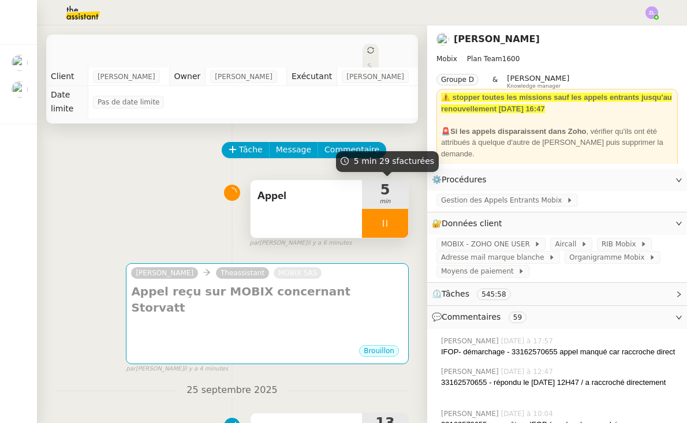
click at [381, 222] on icon at bounding box center [385, 223] width 9 height 9
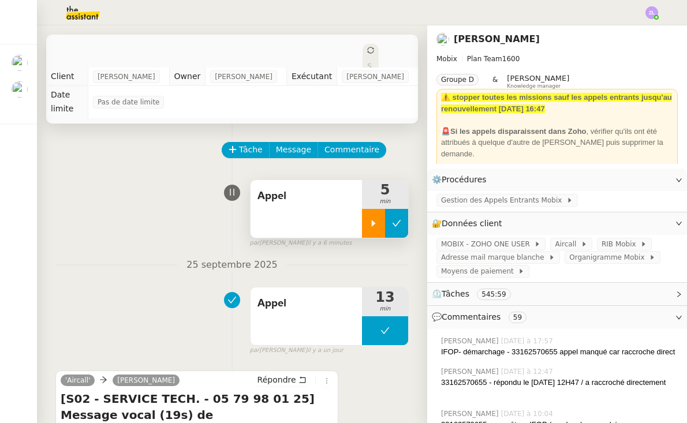
click at [401, 223] on button at bounding box center [396, 223] width 23 height 29
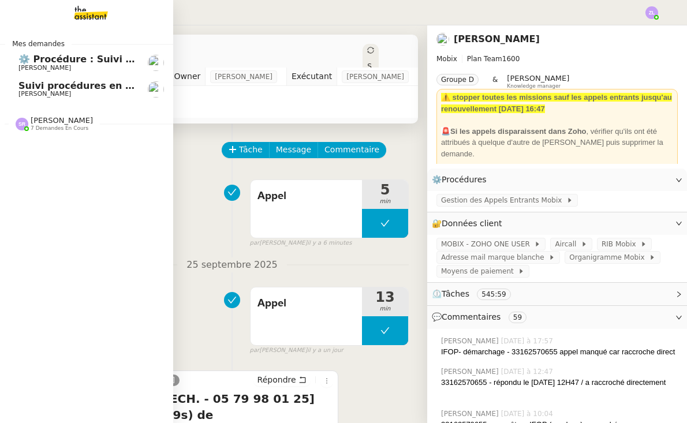
click at [27, 122] on img at bounding box center [22, 124] width 13 height 13
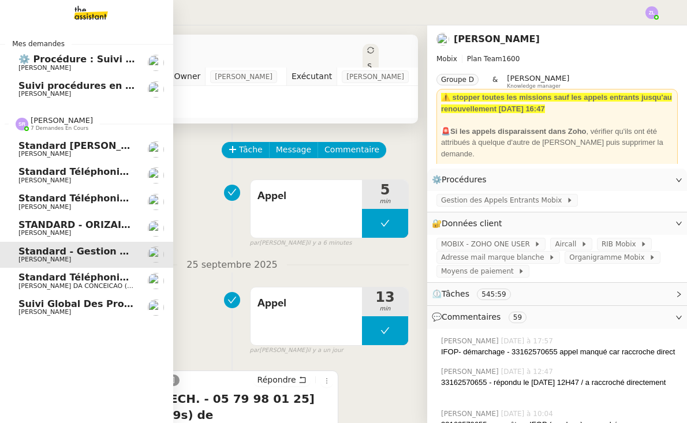
click at [97, 208] on link "Standard téléphonique - septembre 2025 Franck MUFFAT-JEANDET" at bounding box center [86, 202] width 173 height 27
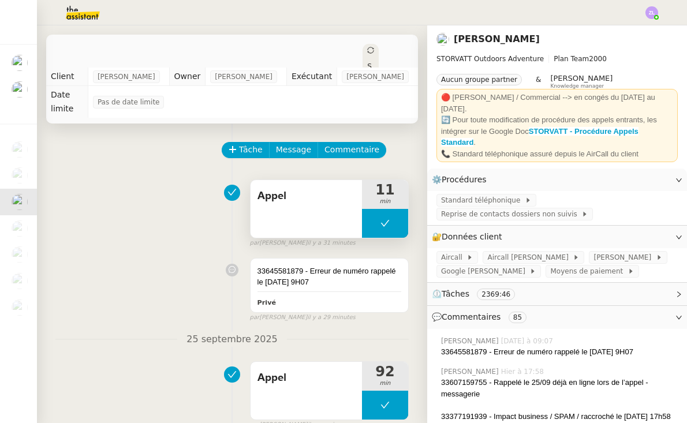
click at [376, 228] on button at bounding box center [385, 223] width 46 height 29
click at [376, 228] on div at bounding box center [373, 223] width 23 height 29
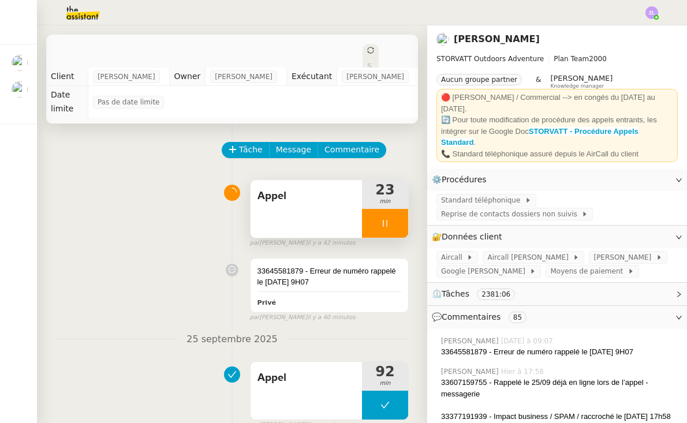
click at [372, 224] on div at bounding box center [385, 223] width 46 height 29
click at [395, 225] on icon at bounding box center [396, 223] width 9 height 9
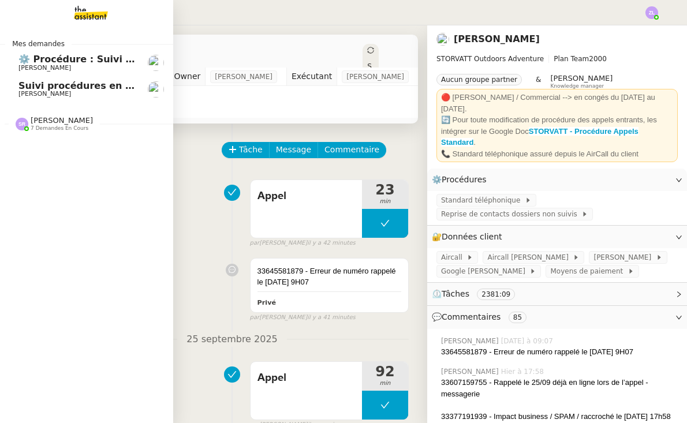
click at [15, 91] on link "Suivi procédures en cours de Réma (global) Réma Ngaiboye" at bounding box center [86, 89] width 173 height 27
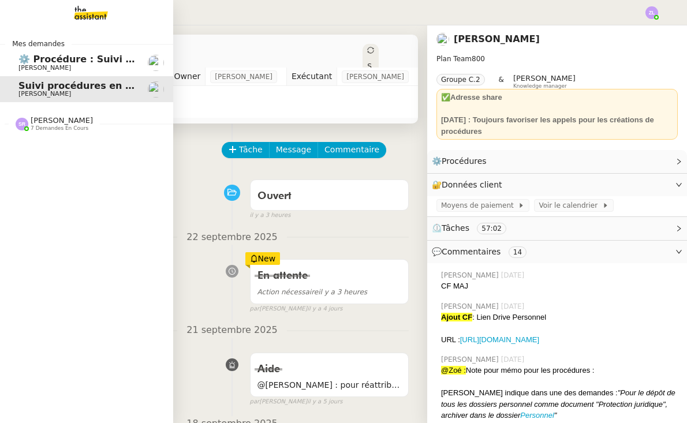
click at [84, 57] on span "⚙️ Procédure : Suivi des alternants - dynamique" at bounding box center [143, 59] width 251 height 11
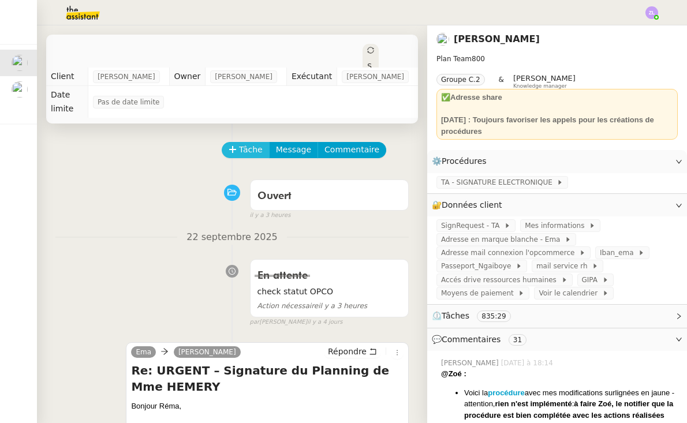
click at [244, 143] on span "Tâche" at bounding box center [251, 149] width 24 height 13
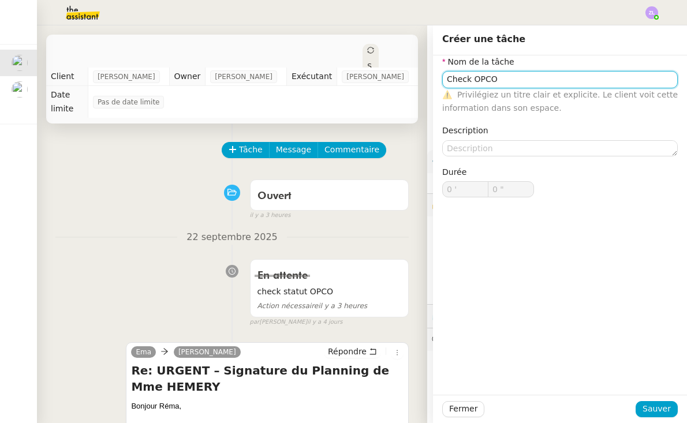
type input "Check OPCO"
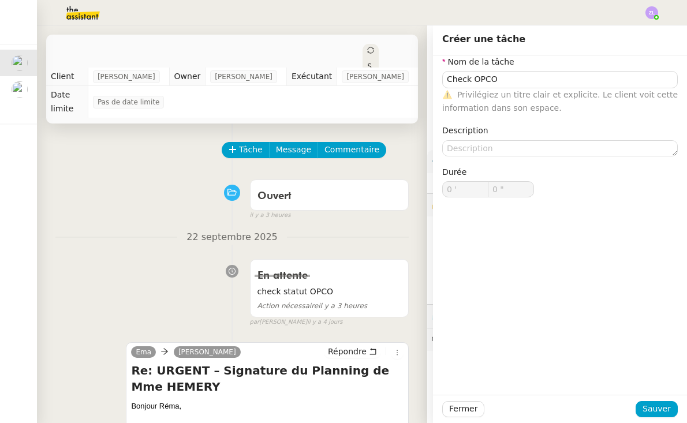
click at [669, 394] on div "Nom de la tâche Check OPCO ⚠️ Privilégiez un titre clair et explicite. Le clien…" at bounding box center [560, 225] width 254 height 340
click at [668, 405] on span "Sauver" at bounding box center [657, 408] width 28 height 13
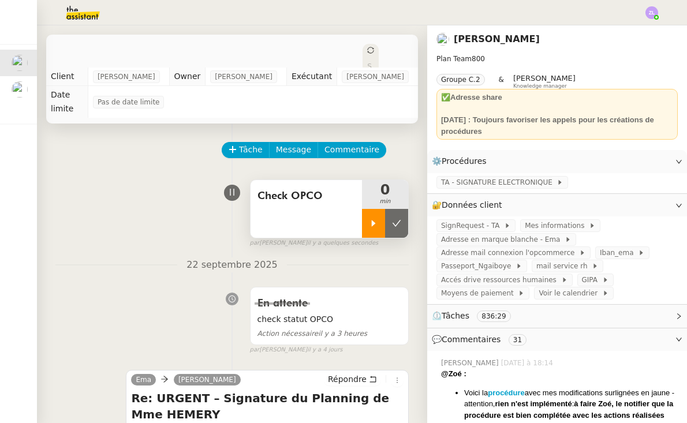
click at [378, 219] on icon at bounding box center [373, 223] width 9 height 9
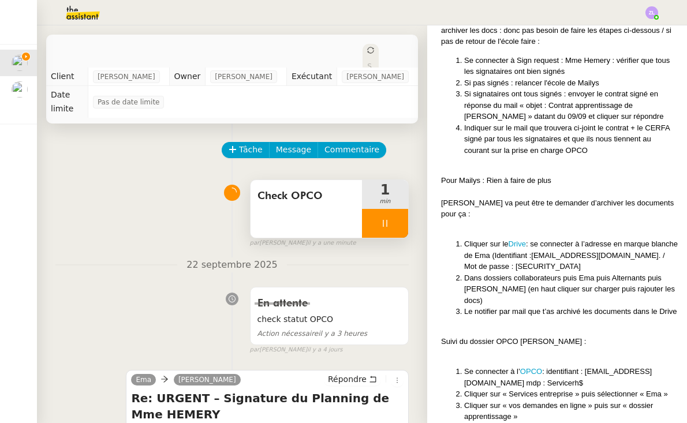
scroll to position [1009, 0]
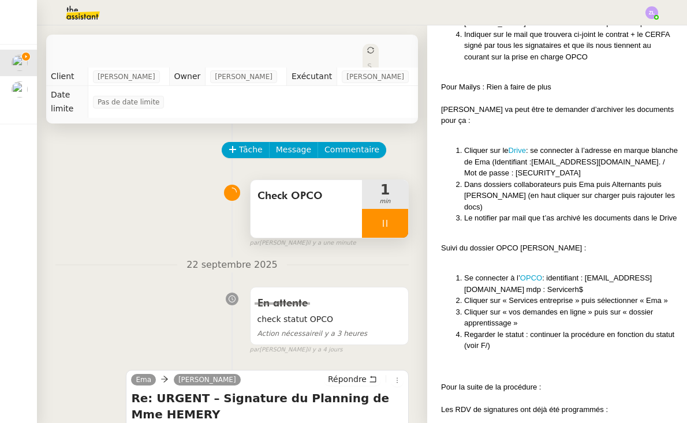
click at [529, 273] on li "Se connecter à l’ OPCO : identifiant : sarlema35000@gmail.com mdp : Servicerh$" at bounding box center [571, 284] width 214 height 23
click at [530, 274] on link "OPCO" at bounding box center [531, 278] width 22 height 9
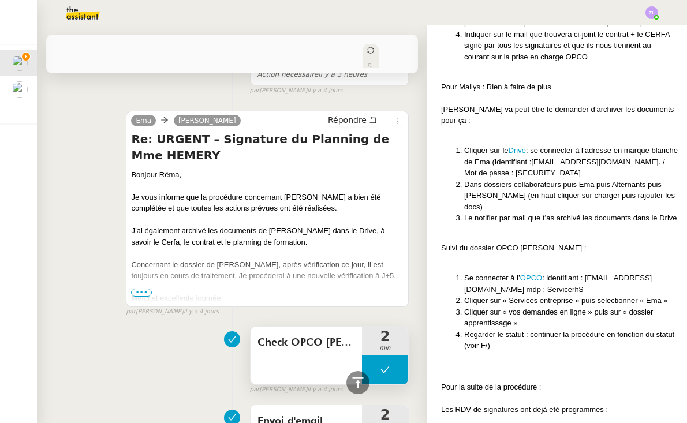
scroll to position [249, 0]
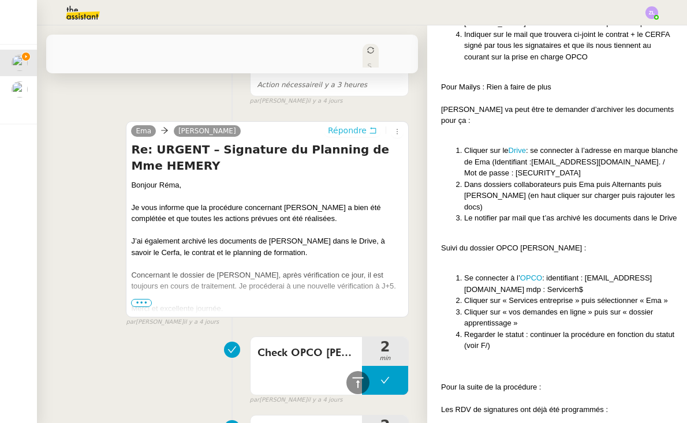
click at [350, 125] on span "Répondre" at bounding box center [347, 131] width 39 height 12
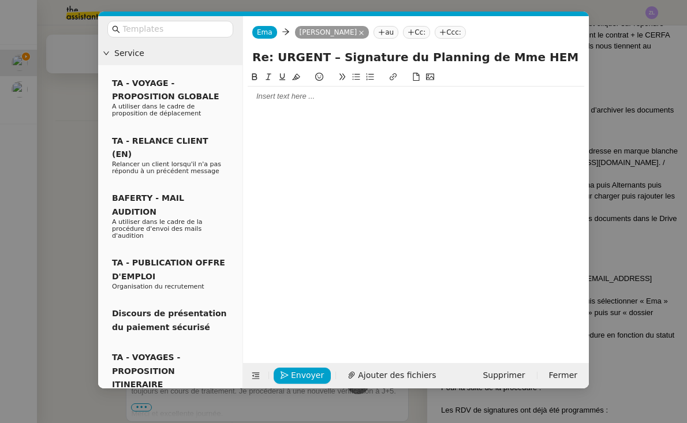
click at [360, 103] on div at bounding box center [416, 97] width 337 height 20
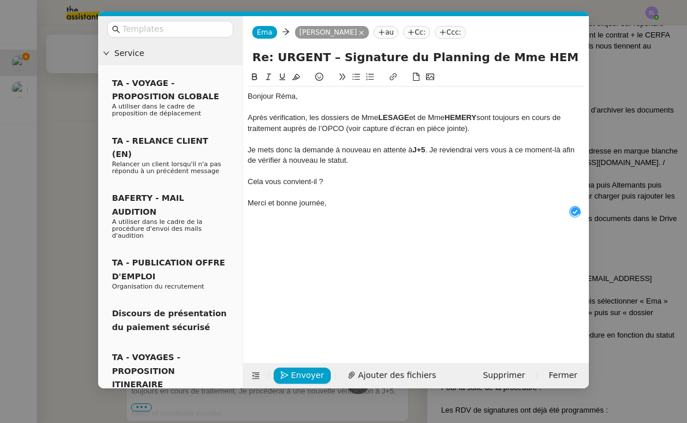
scroll to position [12, 0]
click at [432, 149] on div "Je mets donc la demande à nouveau en attente à J+5 . Je reviendrai vers vous à …" at bounding box center [416, 155] width 337 height 21
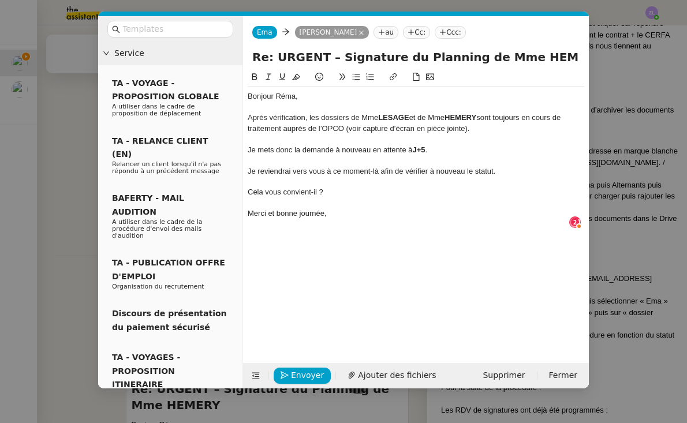
click at [248, 190] on div "Cela vous convient-il ?" at bounding box center [416, 192] width 337 height 10
click at [359, 76] on icon at bounding box center [356, 77] width 8 height 8
click at [361, 216] on div "Merci et bonne journée," at bounding box center [416, 213] width 337 height 10
click at [393, 380] on span "Ajouter des fichiers" at bounding box center [397, 375] width 78 height 13
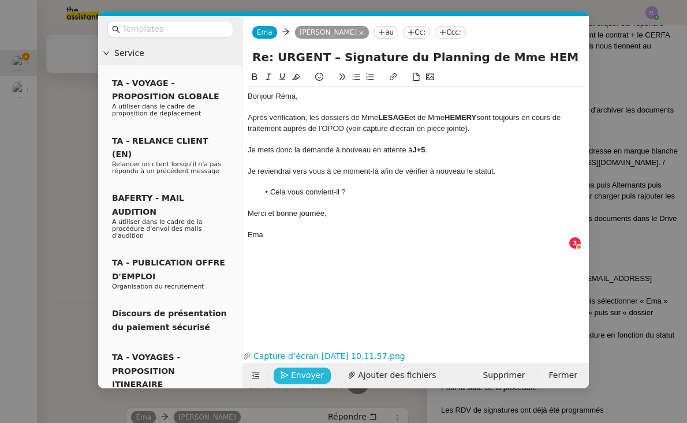
click at [295, 378] on span "Envoyer" at bounding box center [307, 375] width 33 height 13
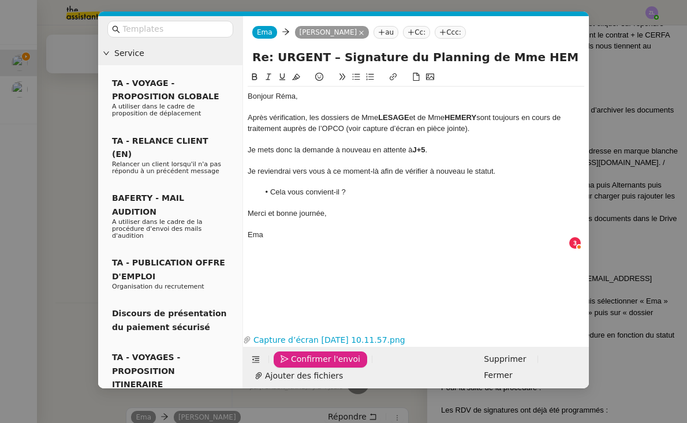
click at [295, 366] on span "Confirmer l'envoi" at bounding box center [325, 359] width 69 height 13
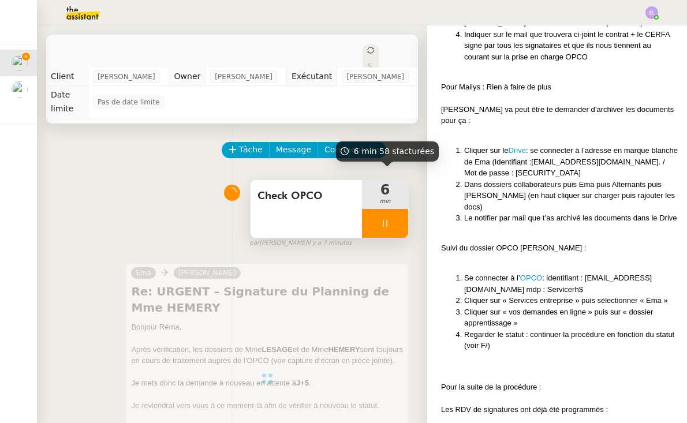
scroll to position [0, 0]
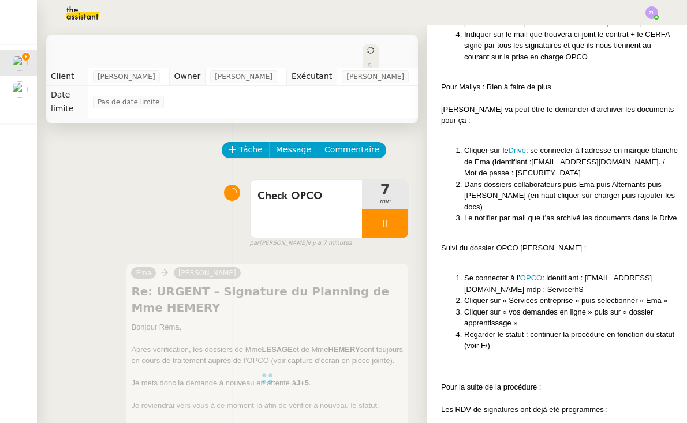
click at [376, 216] on div at bounding box center [385, 223] width 46 height 29
click at [395, 215] on button at bounding box center [396, 223] width 23 height 29
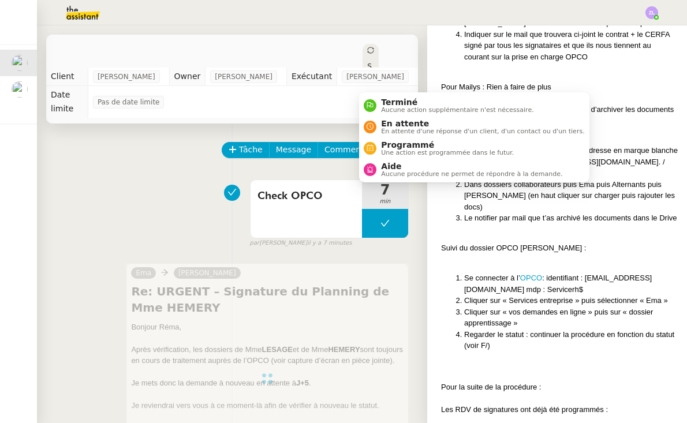
click at [367, 50] on icon at bounding box center [370, 50] width 7 height 7
click at [397, 124] on span "En attente" at bounding box center [482, 123] width 203 height 9
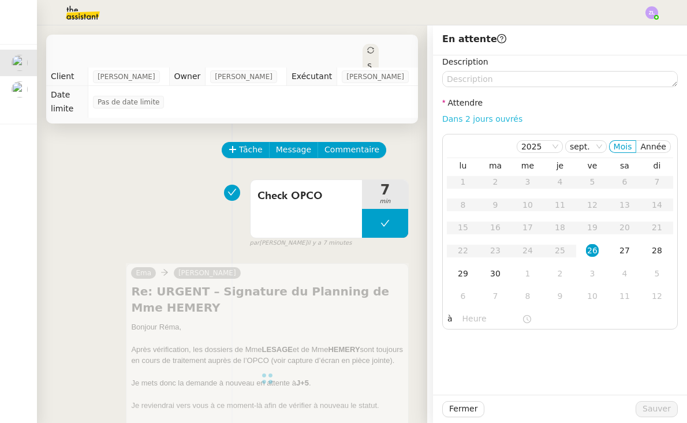
click at [467, 120] on link "Dans 2 jours ouvrés" at bounding box center [482, 118] width 80 height 9
type input "07:00"
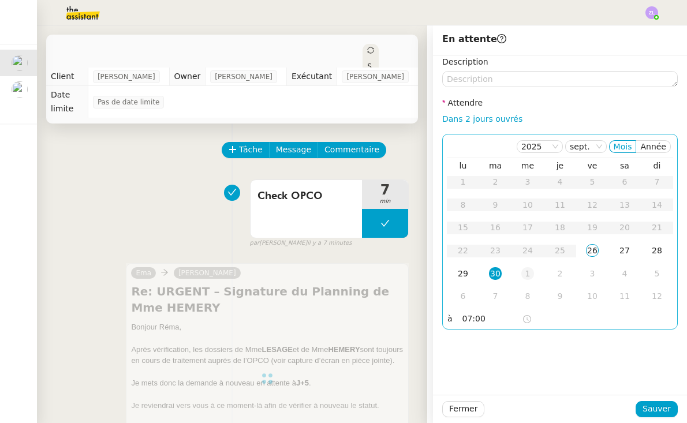
click at [520, 274] on td "1" at bounding box center [528, 274] width 32 height 23
click at [562, 181] on div "2" at bounding box center [560, 182] width 13 height 13
click at [587, 182] on div "3" at bounding box center [592, 182] width 13 height 13
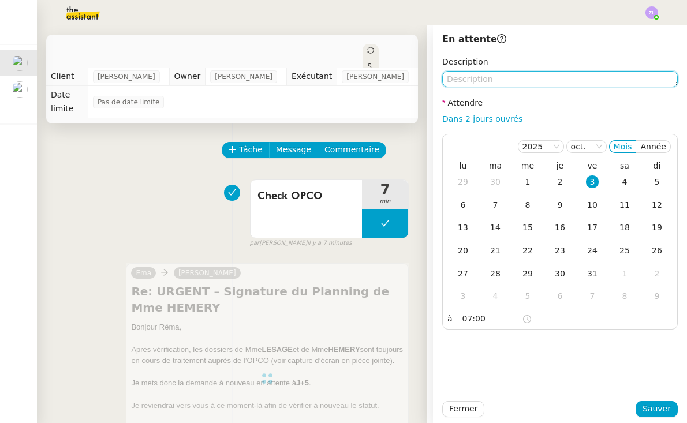
click at [496, 87] on textarea at bounding box center [560, 79] width 236 height 16
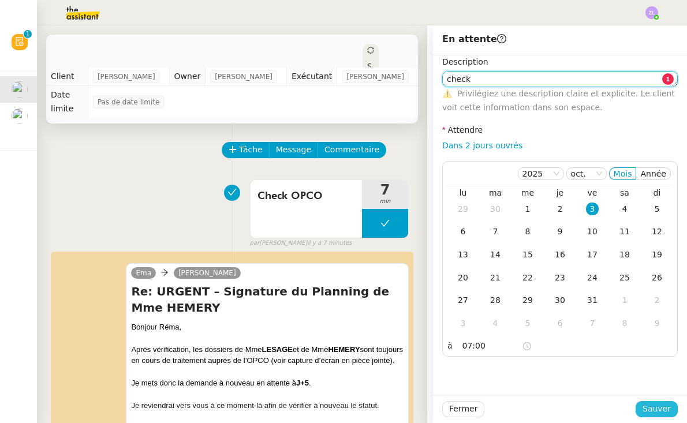
type textarea "check"
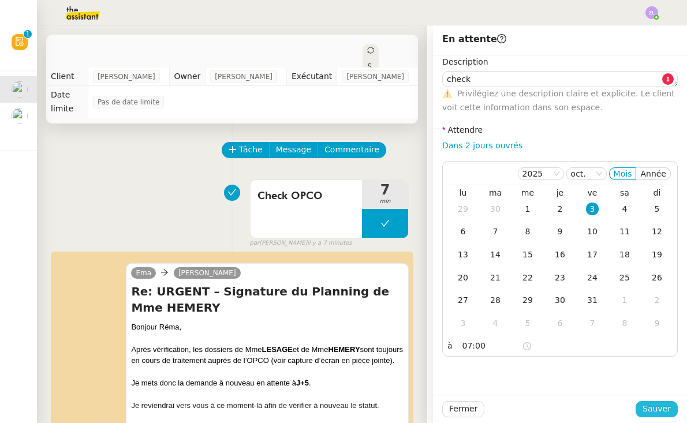
click at [648, 412] on span "Sauver" at bounding box center [657, 408] width 28 height 13
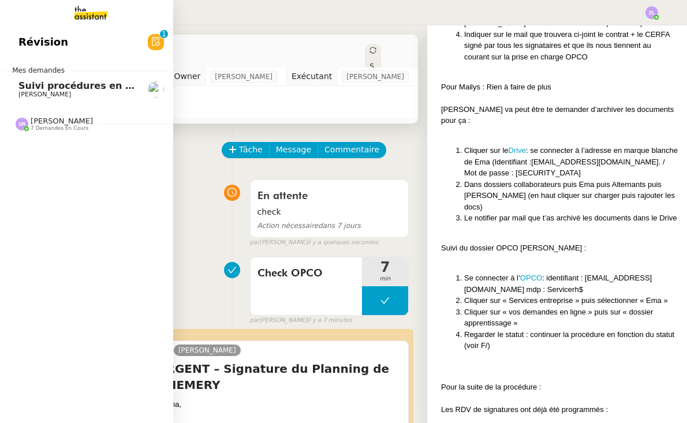
click at [18, 76] on link "Suivi procédures en cours de Réma (global) Réma Ngaiboye" at bounding box center [86, 89] width 173 height 27
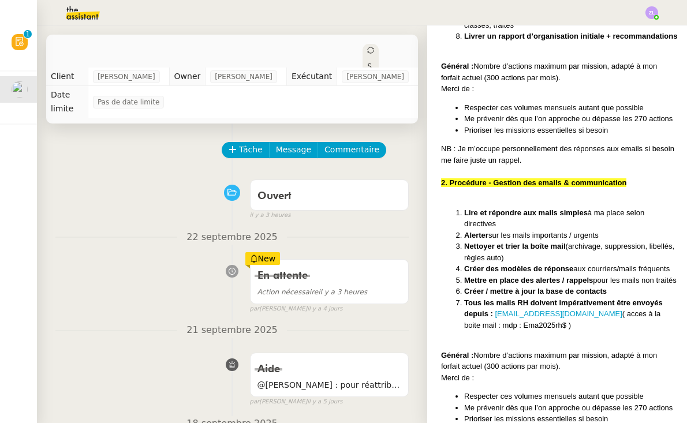
click at [363, 50] on div "Statut" at bounding box center [371, 78] width 16 height 69
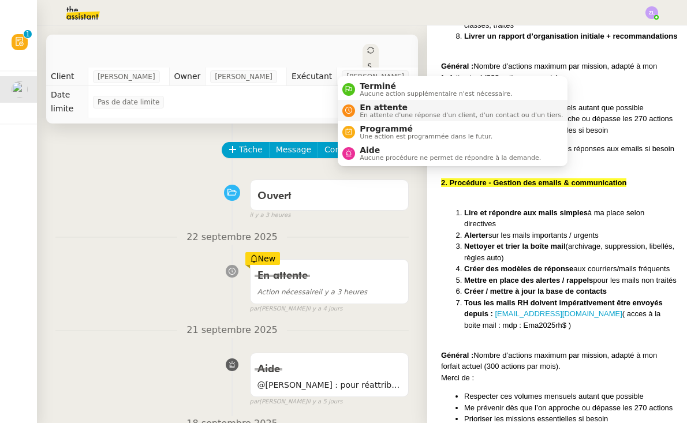
click at [369, 118] on span "En attente d'une réponse d'un client, d'un contact ou d'un tiers." at bounding box center [461, 115] width 203 height 6
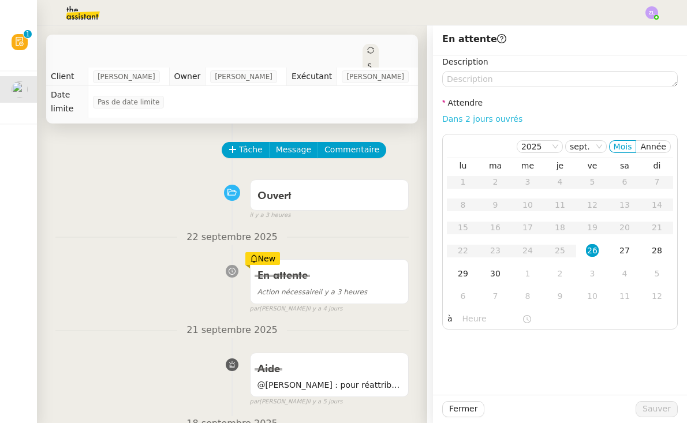
click at [501, 120] on link "Dans 2 jours ouvrés" at bounding box center [482, 118] width 80 height 9
type input "07:00"
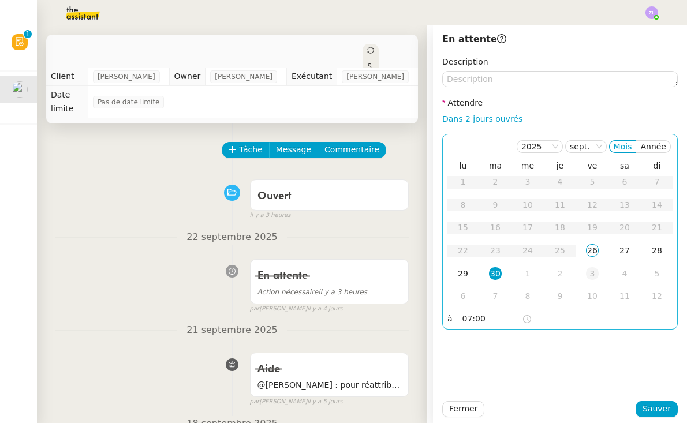
click at [583, 275] on td "3" at bounding box center [592, 274] width 32 height 23
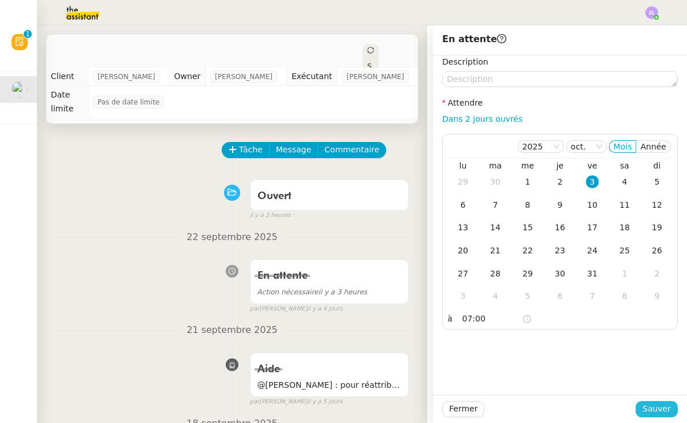
click at [664, 412] on span "Sauver" at bounding box center [657, 408] width 28 height 13
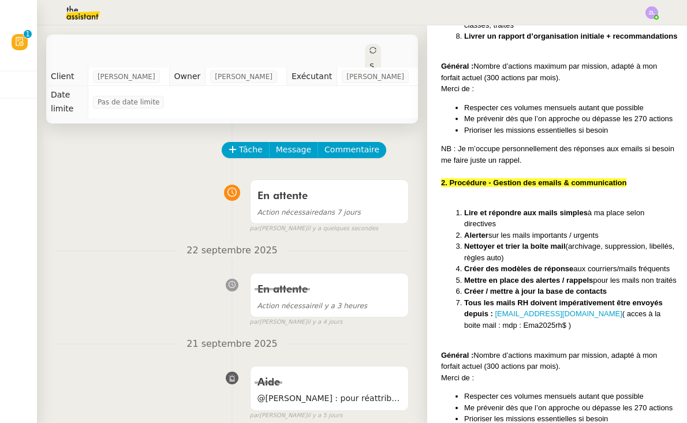
click at [86, 12] on img at bounding box center [73, 12] width 89 height 25
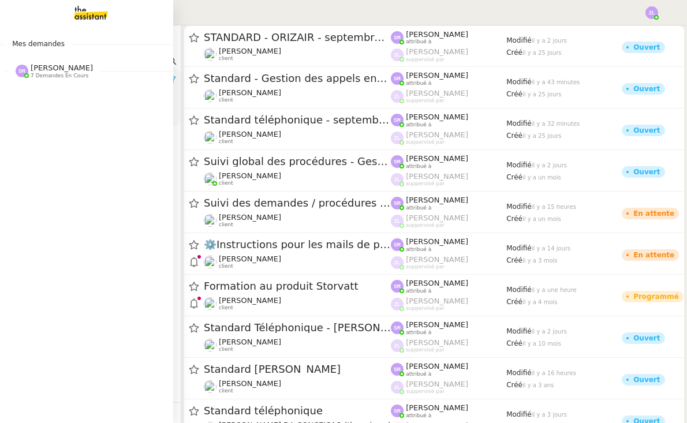
click at [39, 72] on span "[PERSON_NAME]" at bounding box center [62, 68] width 62 height 9
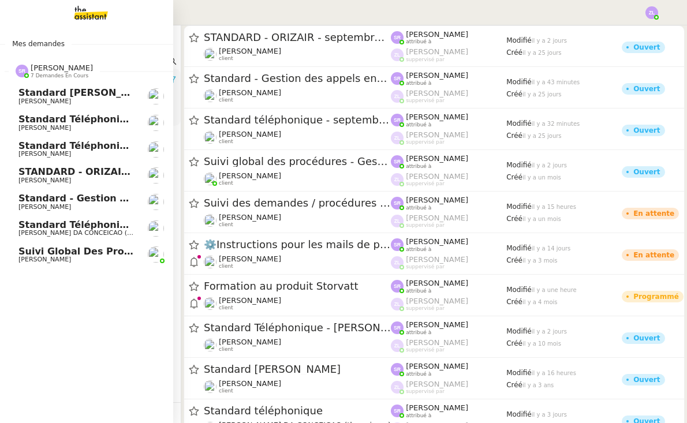
click at [71, 154] on span "[PERSON_NAME]" at bounding box center [44, 154] width 53 height 8
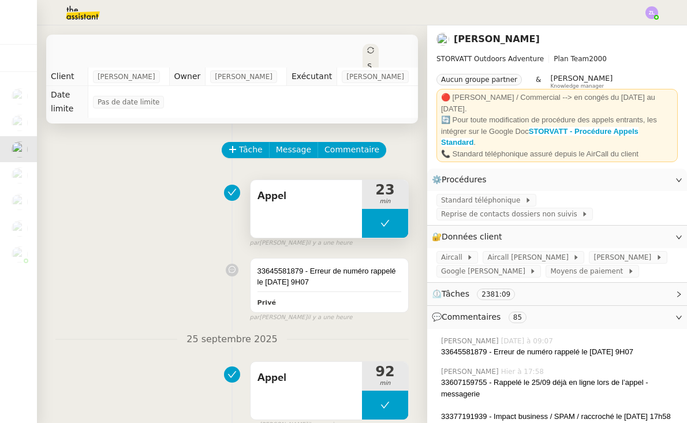
click at [378, 232] on button at bounding box center [385, 223] width 46 height 29
click at [378, 232] on div at bounding box center [373, 223] width 23 height 29
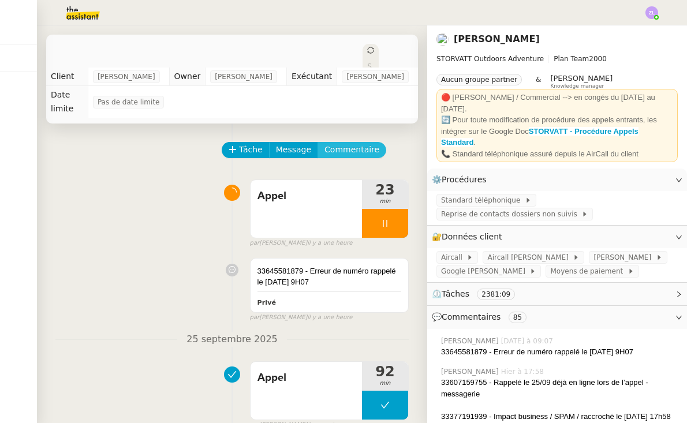
click at [366, 152] on span "Commentaire" at bounding box center [352, 149] width 55 height 13
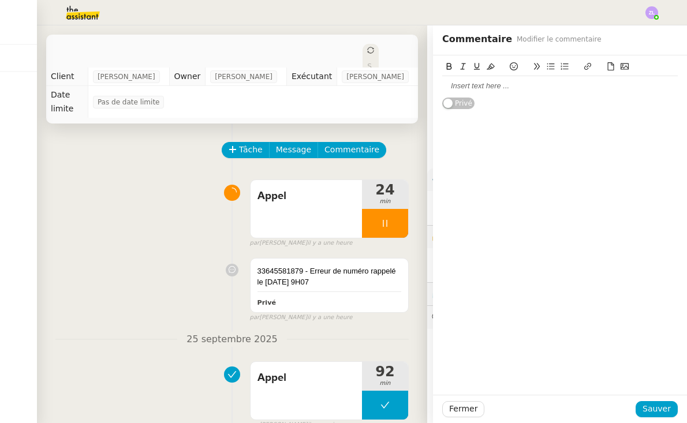
click at [454, 80] on div at bounding box center [560, 86] width 236 height 20
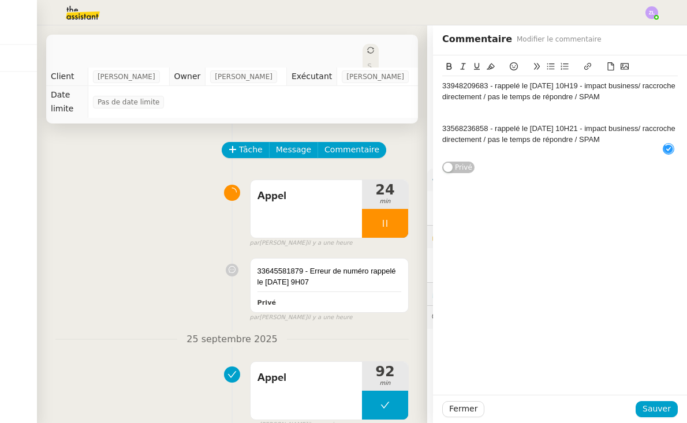
click at [463, 109] on div at bounding box center [560, 107] width 236 height 10
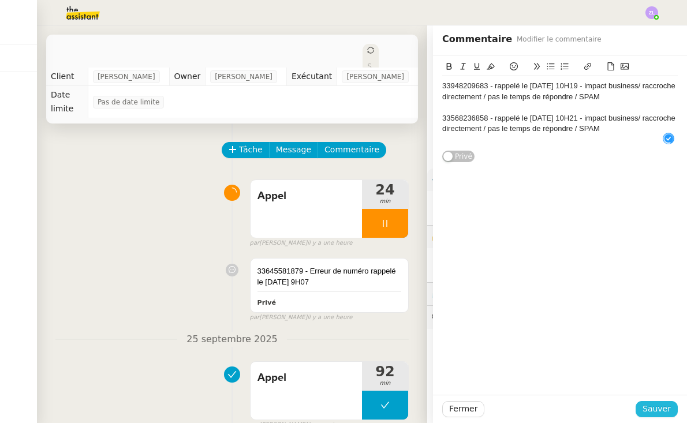
click at [661, 411] on span "Sauver" at bounding box center [657, 408] width 28 height 13
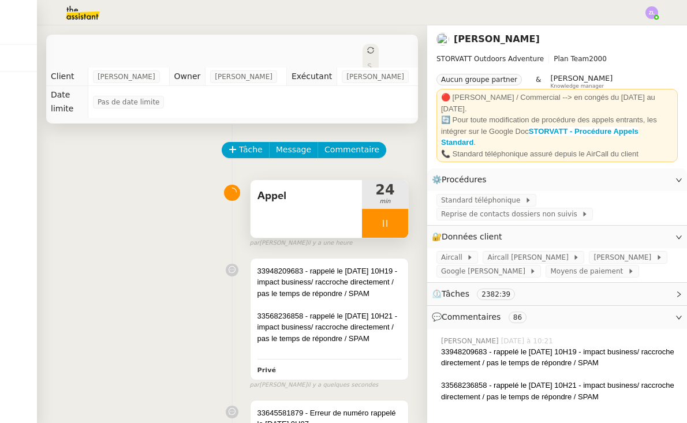
click at [374, 222] on div at bounding box center [385, 223] width 46 height 29
click at [394, 226] on icon at bounding box center [396, 223] width 9 height 9
click at [381, 225] on icon at bounding box center [385, 223] width 9 height 9
click at [381, 225] on div at bounding box center [373, 223] width 23 height 29
click at [376, 225] on div at bounding box center [385, 223] width 46 height 29
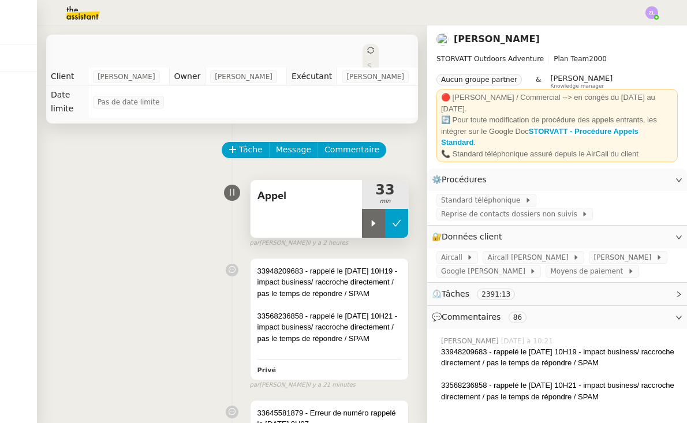
click at [401, 226] on icon at bounding box center [396, 223] width 9 height 9
click at [646, 12] on img at bounding box center [652, 12] width 13 height 13
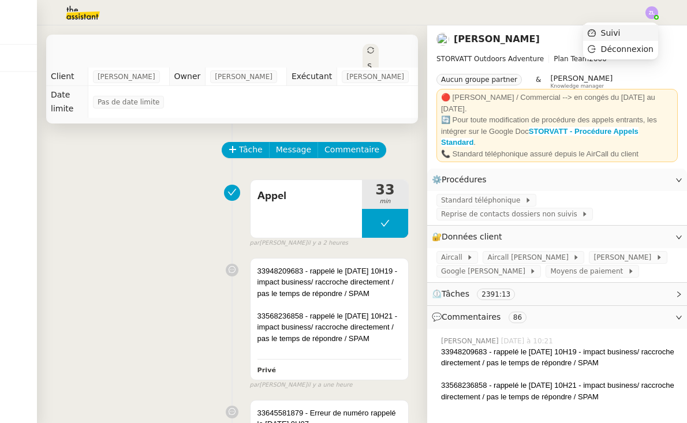
click at [643, 35] on li "Suivi" at bounding box center [620, 33] width 75 height 16
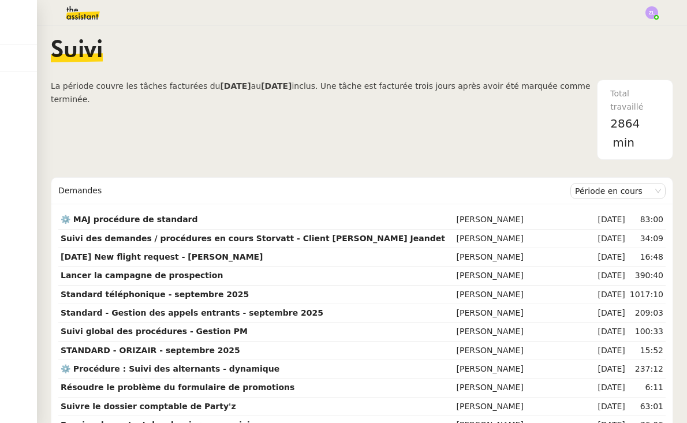
click at [82, 15] on img at bounding box center [73, 12] width 89 height 25
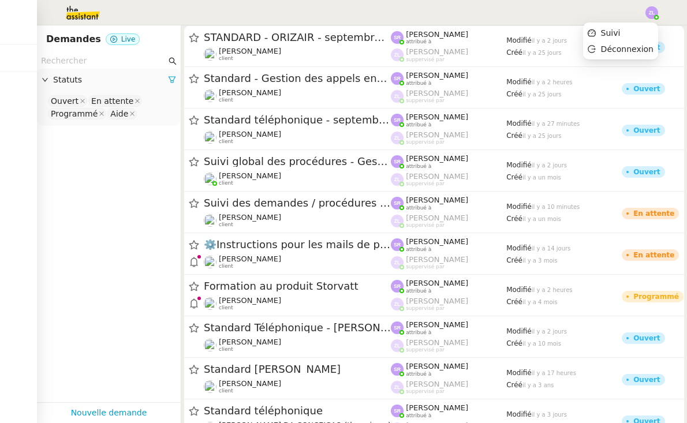
click at [648, 6] on img at bounding box center [652, 12] width 13 height 13
click at [644, 25] on li "Suivi" at bounding box center [620, 33] width 75 height 16
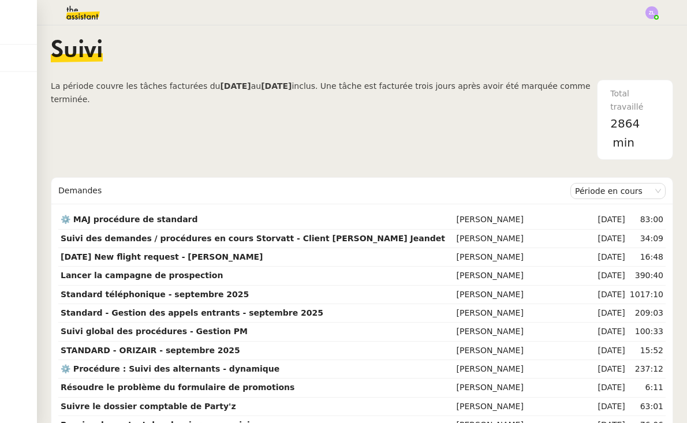
click at [654, 7] on img at bounding box center [652, 12] width 13 height 13
click at [58, 15] on img at bounding box center [73, 12] width 89 height 25
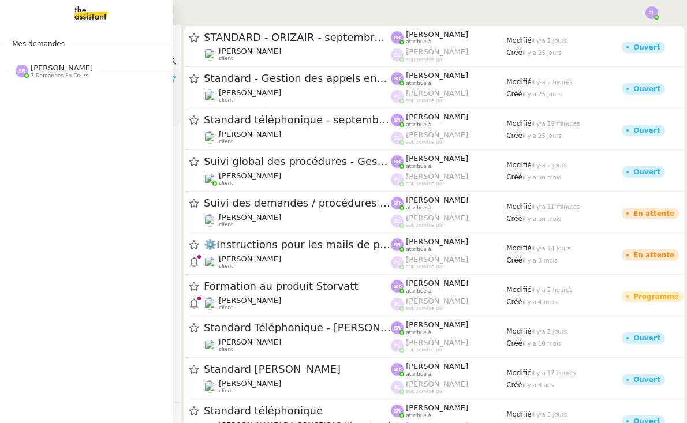
click at [38, 77] on span "7 demandes en cours" at bounding box center [60, 76] width 58 height 6
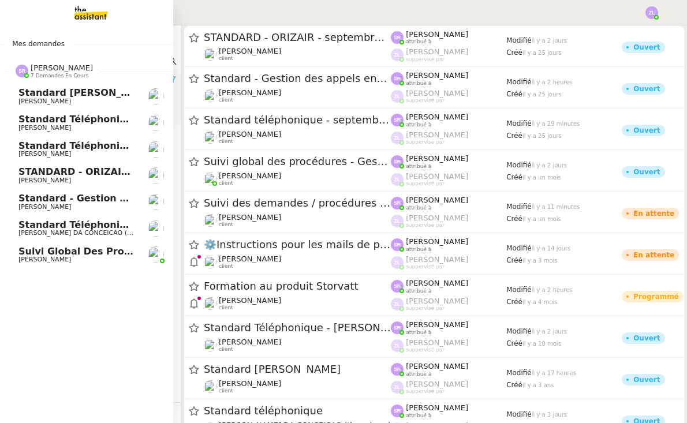
click at [71, 151] on span "[PERSON_NAME]" at bounding box center [44, 154] width 53 height 8
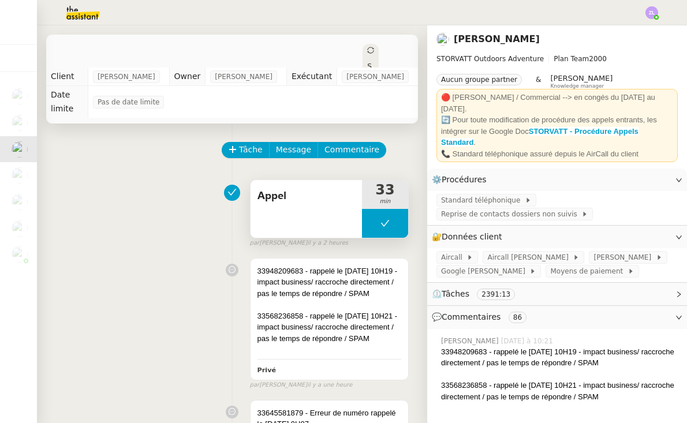
click at [386, 221] on icon at bounding box center [385, 223] width 9 height 9
click at [367, 222] on div at bounding box center [373, 223] width 23 height 29
click at [373, 219] on div at bounding box center [385, 223] width 46 height 29
click at [398, 221] on icon at bounding box center [396, 223] width 9 height 9
click at [652, 13] on img at bounding box center [652, 12] width 13 height 13
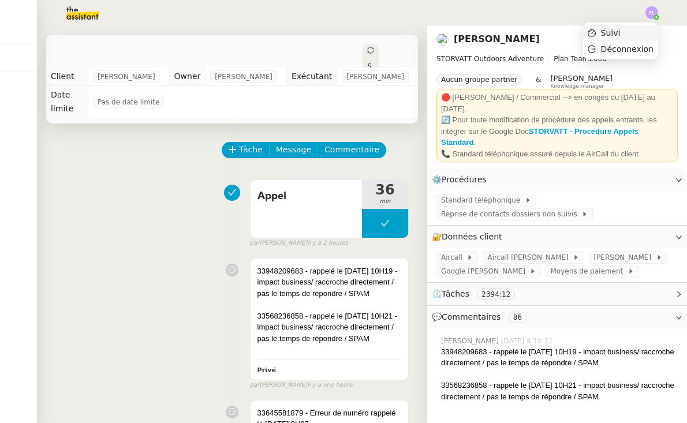
click at [634, 26] on li "Suivi" at bounding box center [620, 33] width 75 height 16
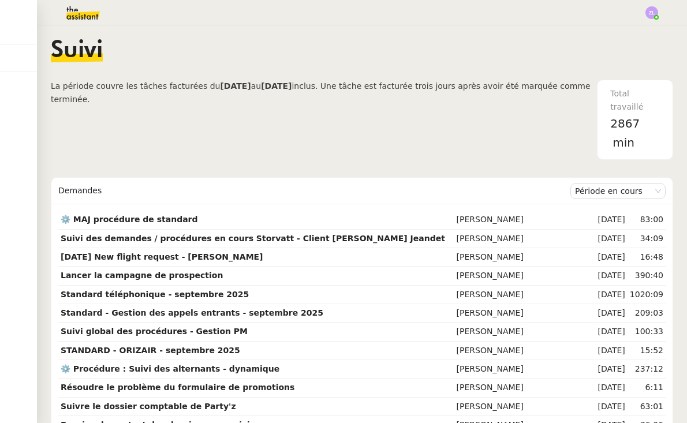
click at [82, 12] on img at bounding box center [73, 12] width 89 height 25
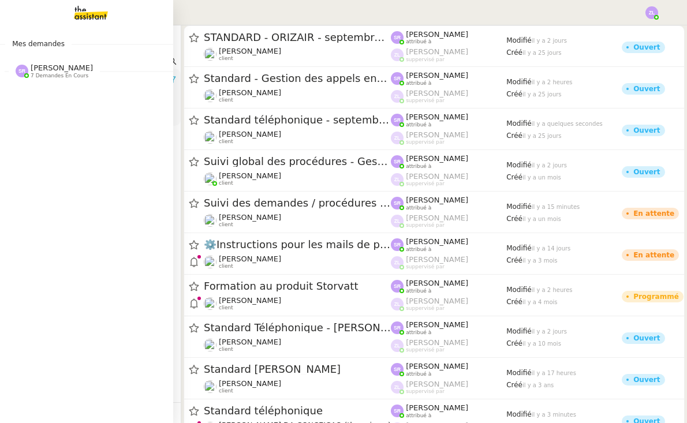
click at [38, 68] on span "[PERSON_NAME]" at bounding box center [62, 68] width 62 height 9
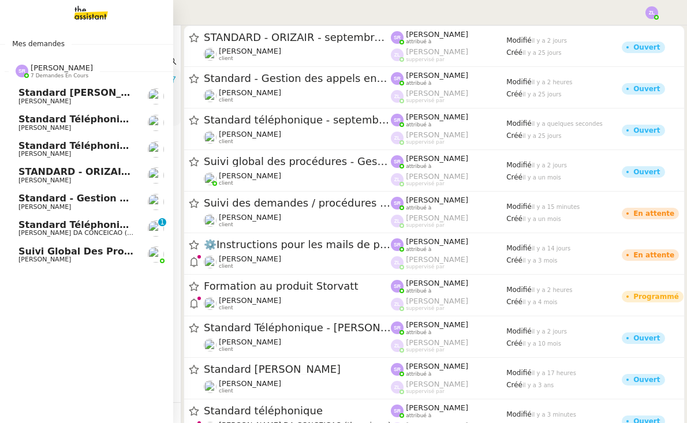
click at [107, 230] on span "[PERSON_NAME] DA CONCEICAO (thermisure)" at bounding box center [91, 233] width 147 height 8
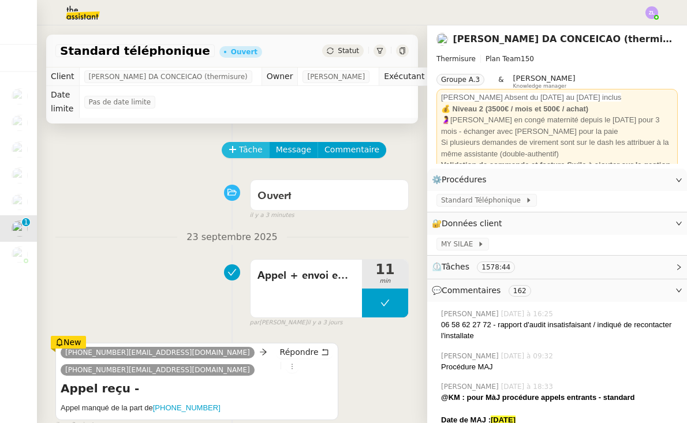
click at [244, 157] on button "Tâche" at bounding box center [246, 150] width 48 height 16
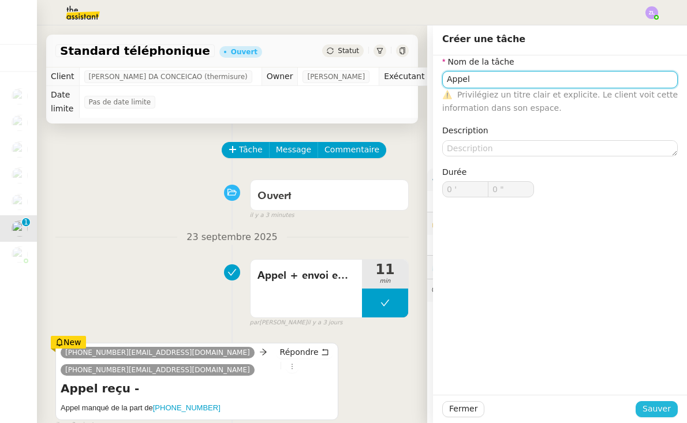
type input "Appel"
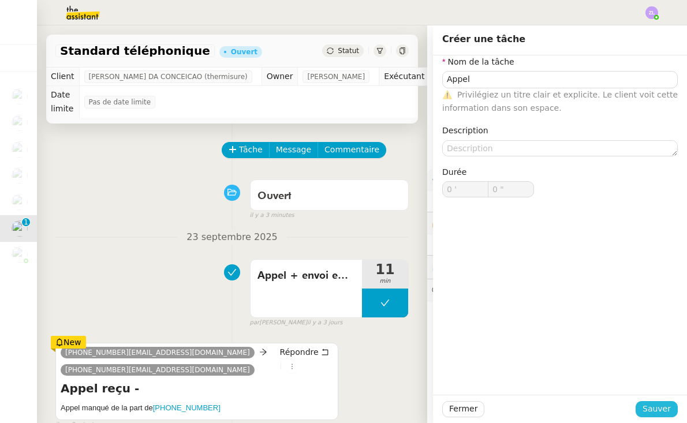
click at [644, 409] on button "Sauver" at bounding box center [657, 409] width 42 height 16
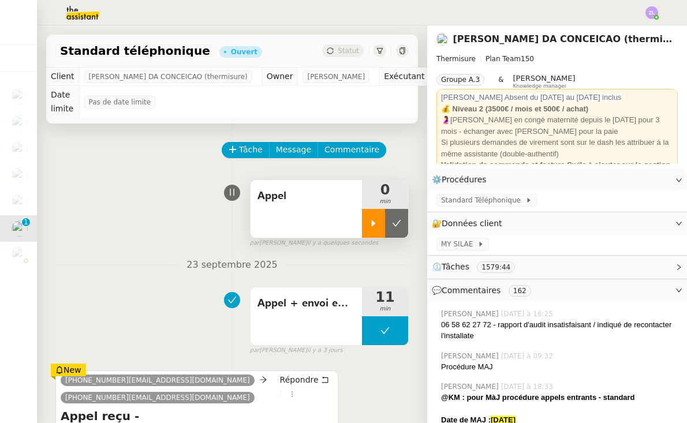
click at [371, 215] on div at bounding box center [373, 223] width 23 height 29
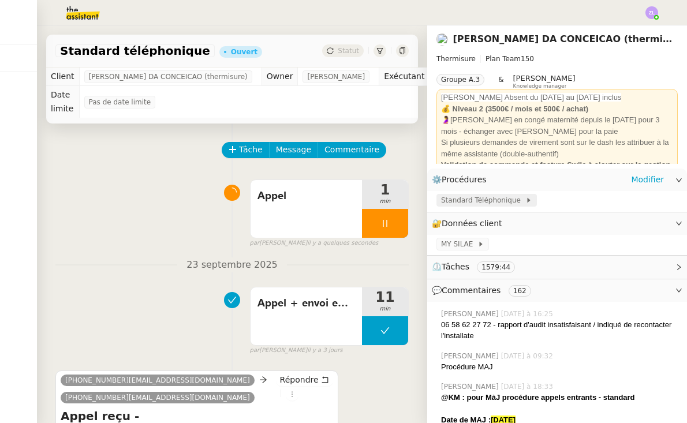
click at [476, 196] on span "Standard Téléphonique" at bounding box center [483, 201] width 84 height 12
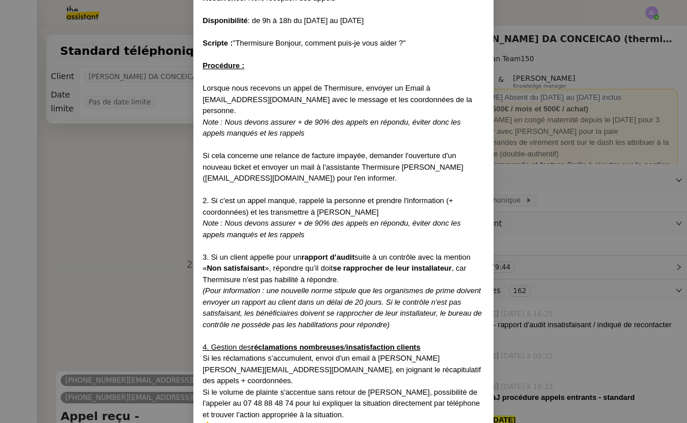
scroll to position [117, 0]
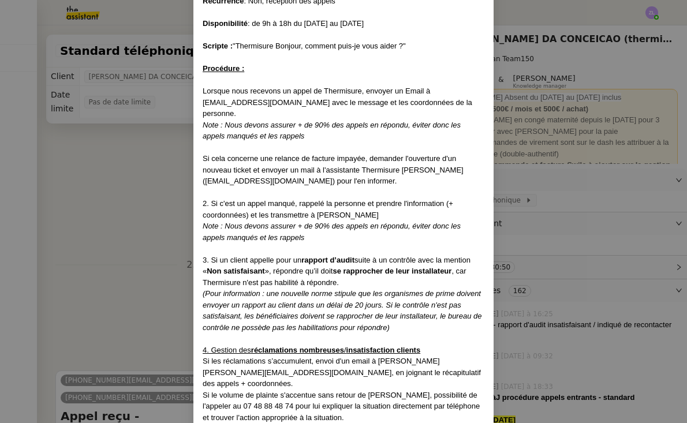
click at [173, 174] on nz-modal-container "Date de MAJ : [DATE] Contexte : Gestion des appels entrants de Thermisure de 9h…" at bounding box center [343, 211] width 687 height 423
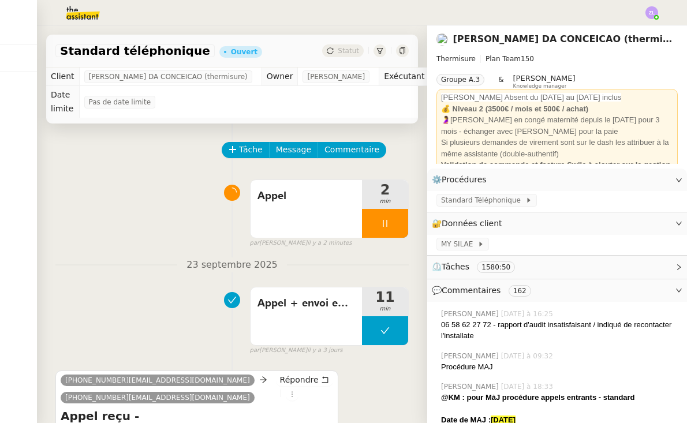
scroll to position [111, 0]
click at [364, 151] on span "Commentaire" at bounding box center [352, 149] width 55 height 13
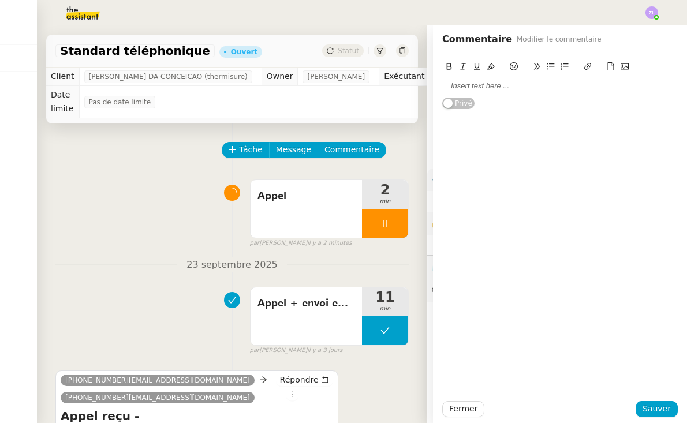
click at [511, 88] on div at bounding box center [560, 86] width 236 height 10
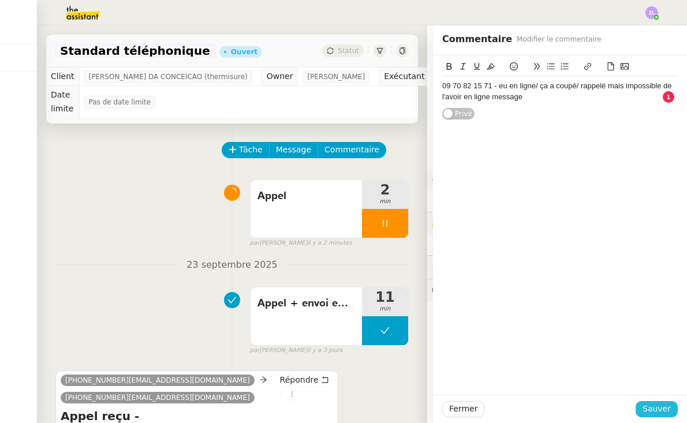
click at [652, 412] on span "Sauver" at bounding box center [657, 408] width 28 height 13
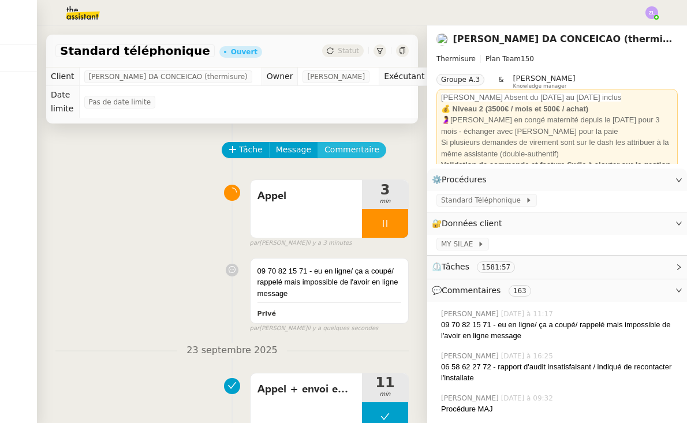
click at [350, 147] on span "Commentaire" at bounding box center [352, 149] width 55 height 13
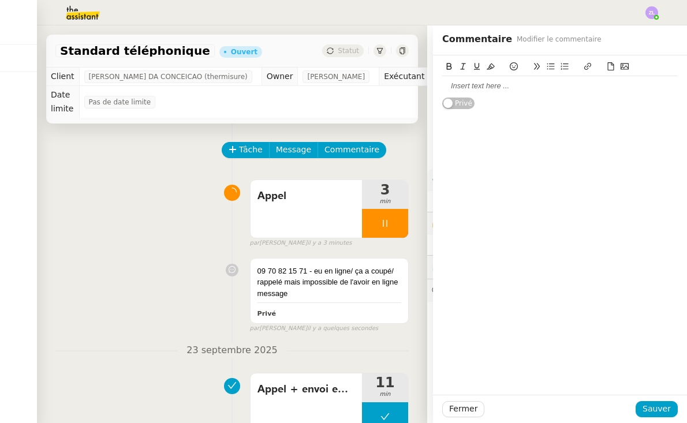
click at [493, 85] on div at bounding box center [560, 86] width 236 height 10
click at [661, 409] on span "Sauver" at bounding box center [657, 408] width 28 height 13
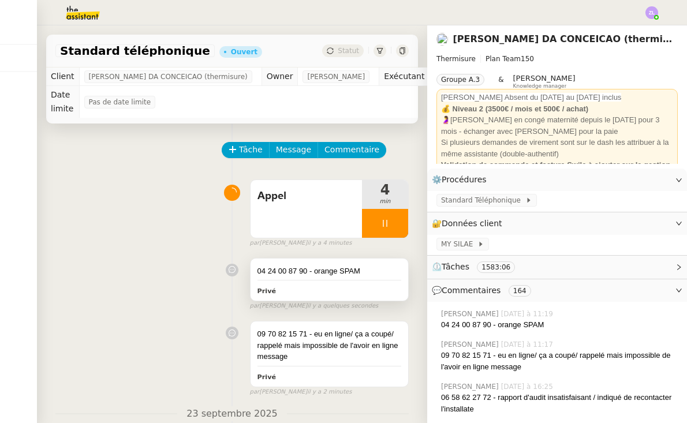
click at [371, 276] on div "04 24 00 87 90 - orange SPAM Privé" at bounding box center [330, 280] width 158 height 43
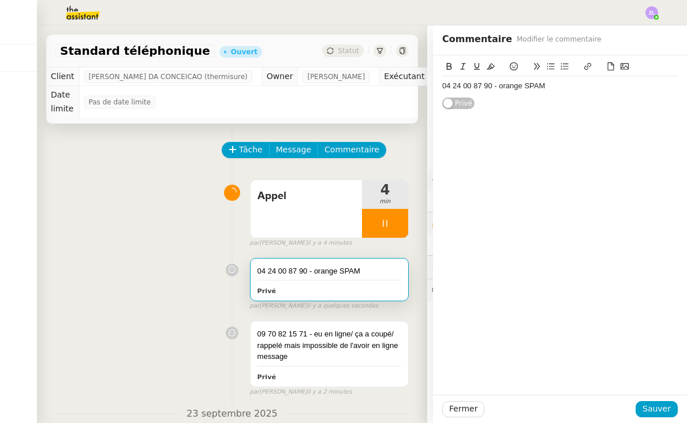
click at [569, 65] on button at bounding box center [565, 66] width 14 height 13
click at [552, 66] on icon at bounding box center [551, 66] width 8 height 8
click at [565, 65] on icon at bounding box center [565, 66] width 8 height 8
click at [577, 85] on div "04 24 00 87 90 - orange SPAM" at bounding box center [560, 86] width 236 height 10
click at [614, 98] on div "04 24 00 87 90 - orange SPAM/ Alxandra pour proposition indiqué que pas besoin …" at bounding box center [560, 91] width 236 height 21
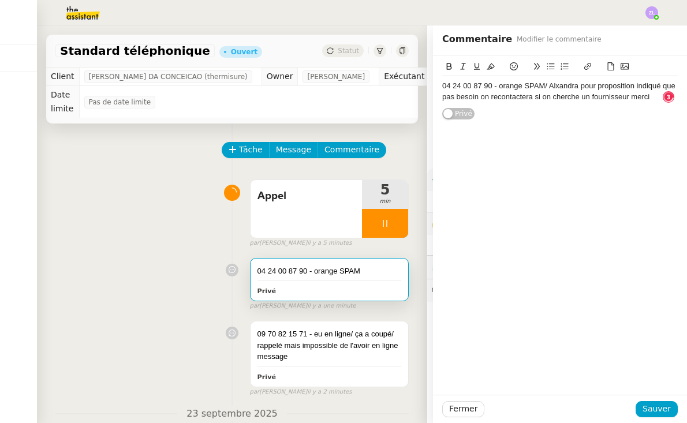
click at [557, 84] on div "04 24 00 87 90 - orange SPAM/ Alxandra pour proposition indiqué que pas besoin …" at bounding box center [560, 91] width 236 height 21
click at [666, 409] on span "Sauver" at bounding box center [657, 408] width 28 height 13
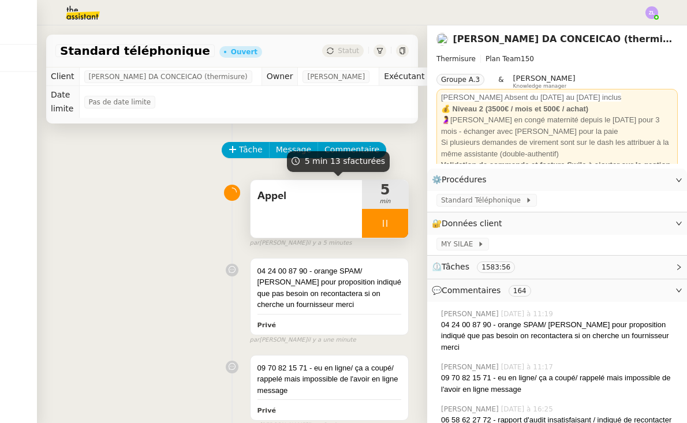
click at [373, 221] on div at bounding box center [385, 223] width 46 height 29
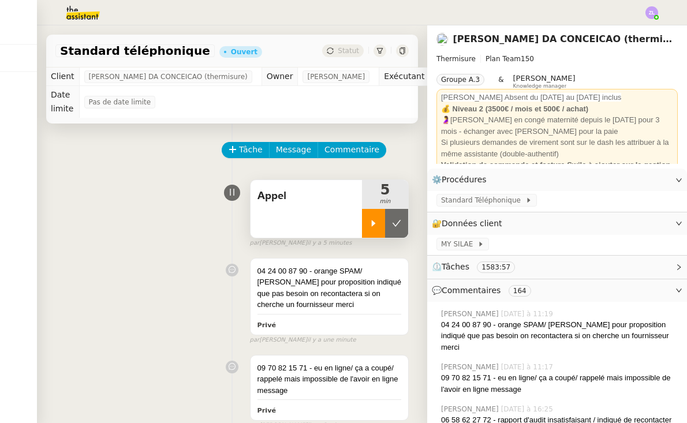
click at [397, 225] on icon at bounding box center [397, 223] width 9 height 6
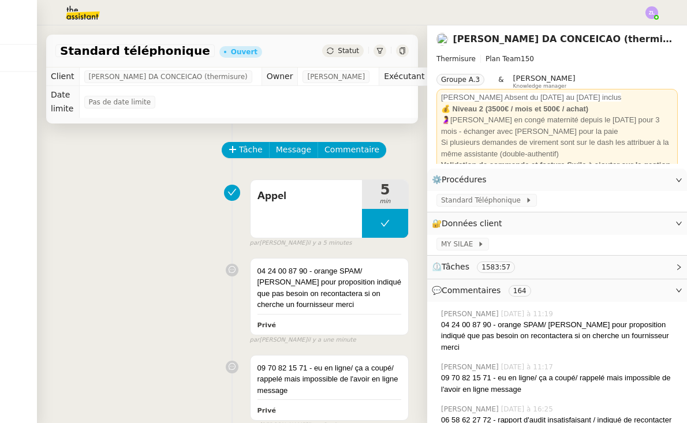
click at [80, 17] on img at bounding box center [73, 12] width 89 height 25
